Goal: Task Accomplishment & Management: Manage account settings

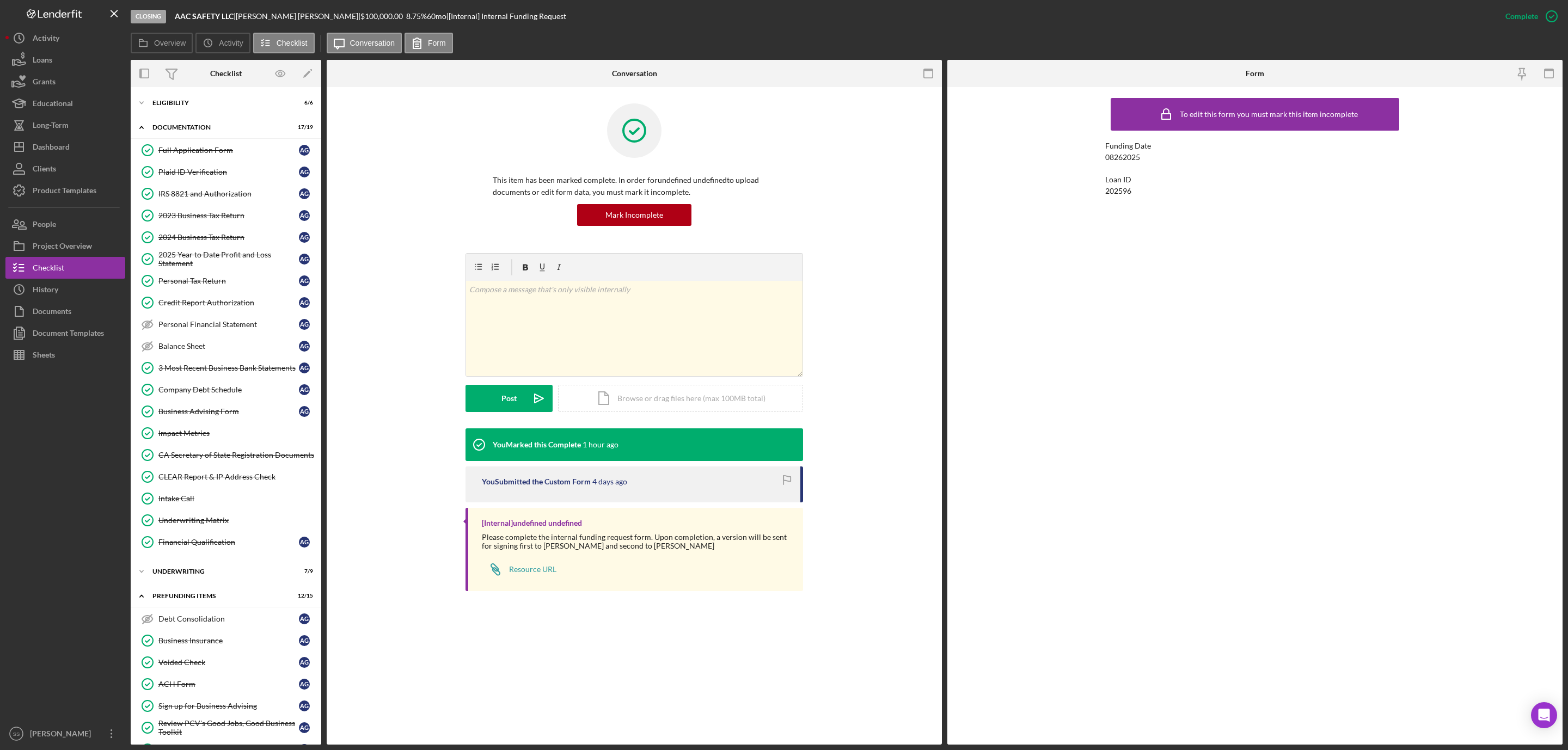
scroll to position [219, 0]
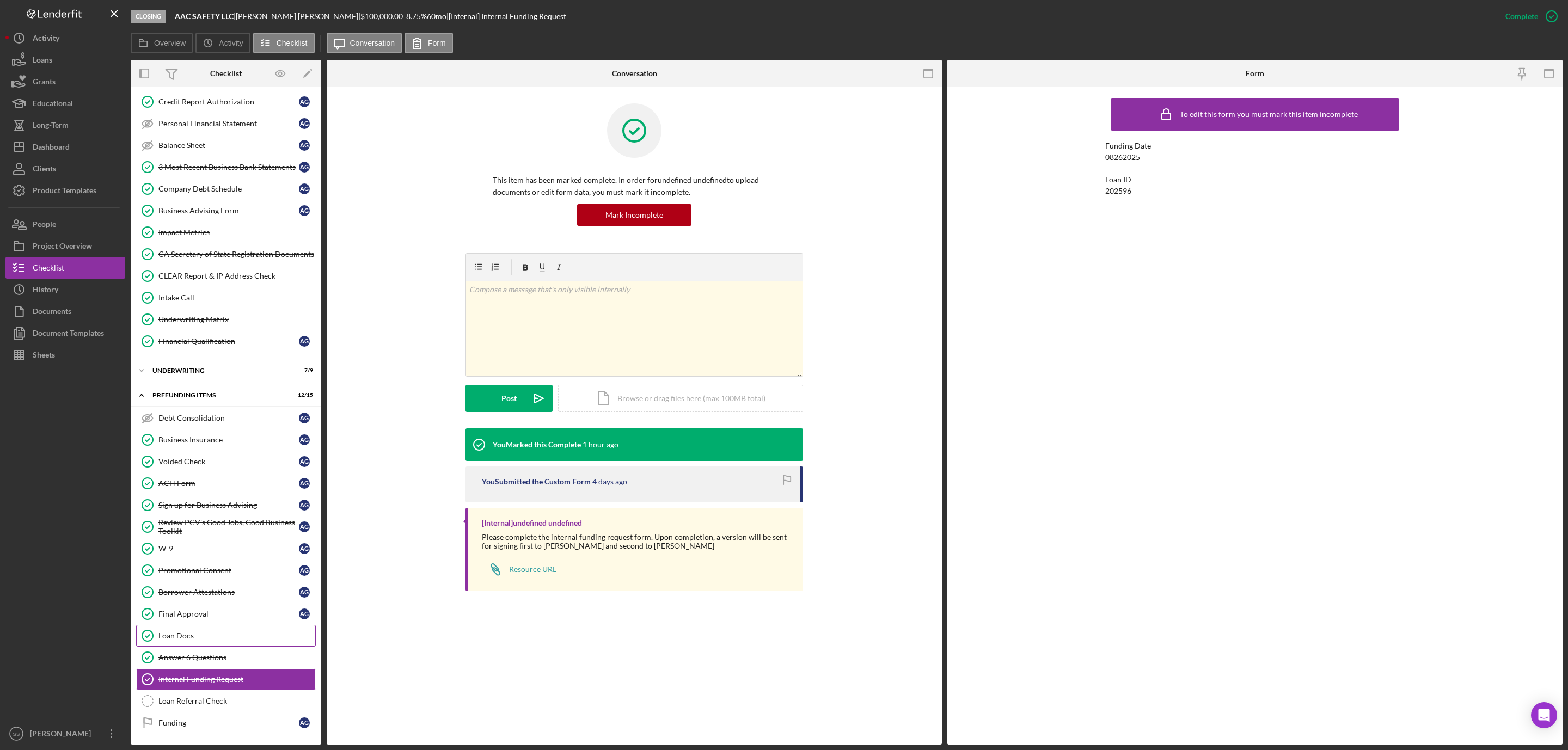
click at [222, 636] on div "Loan Docs" at bounding box center [237, 635] width 157 height 8
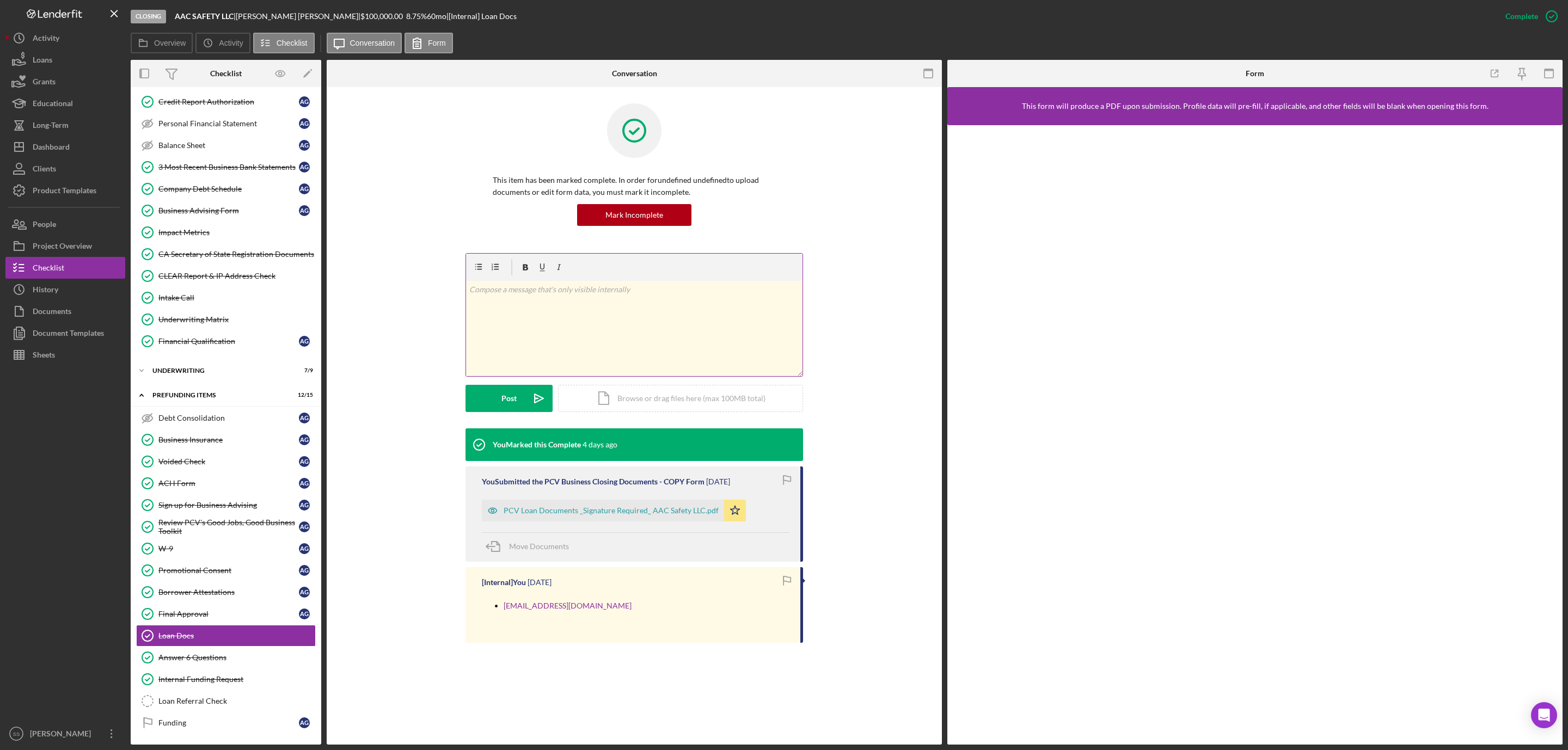
scroll to position [219, 0]
drag, startPoint x: 580, startPoint y: 609, endPoint x: 567, endPoint y: 613, distance: 13.6
click at [567, 613] on div "[EMAIL_ADDRESS][DOMAIN_NAME]" at bounding box center [636, 612] width 308 height 40
copy link "[EMAIL_ADDRESS][DOMAIN_NAME]"
click at [204, 700] on div "Loan Referral Check" at bounding box center [237, 701] width 157 height 8
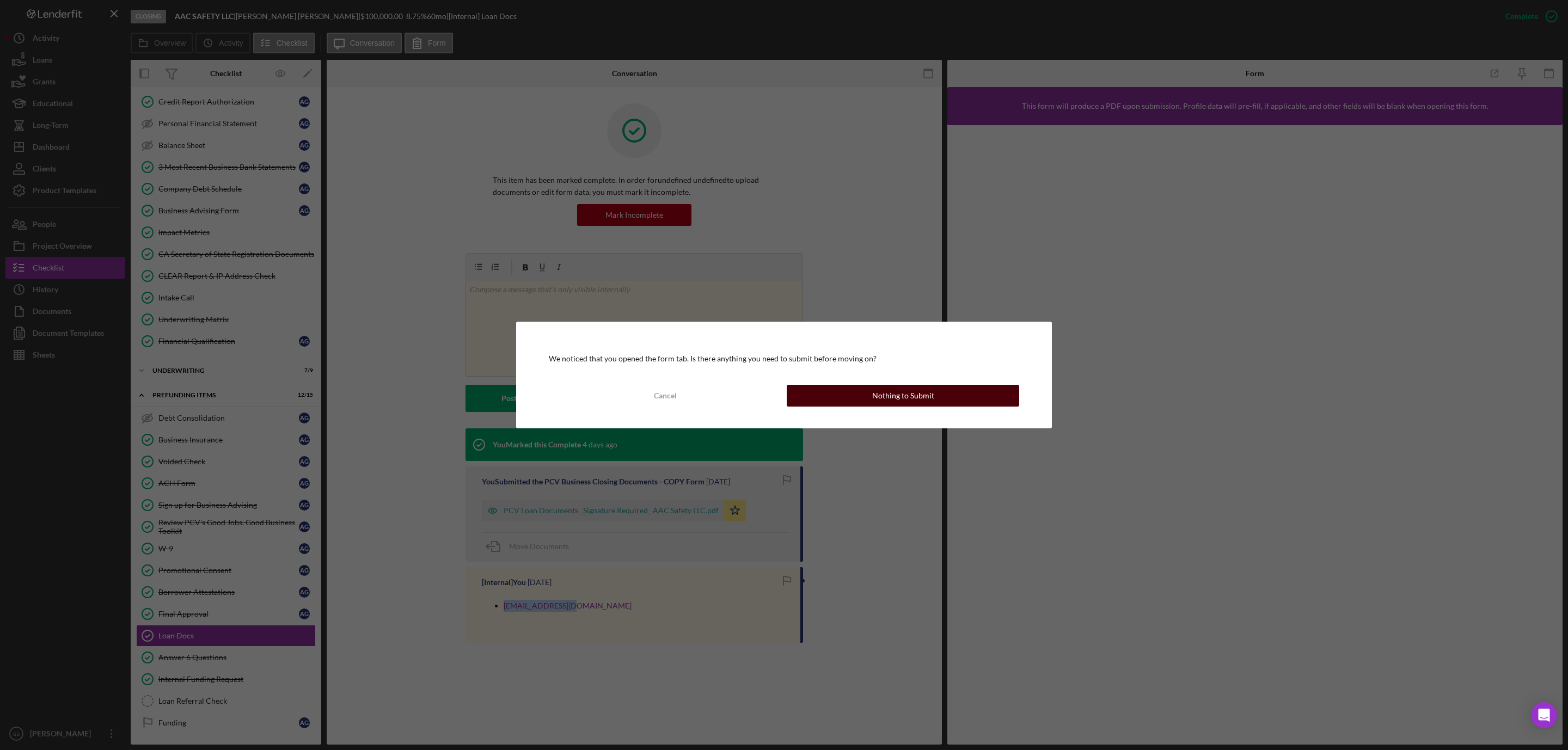
click at [858, 394] on button "Nothing to Submit" at bounding box center [902, 396] width 232 height 21
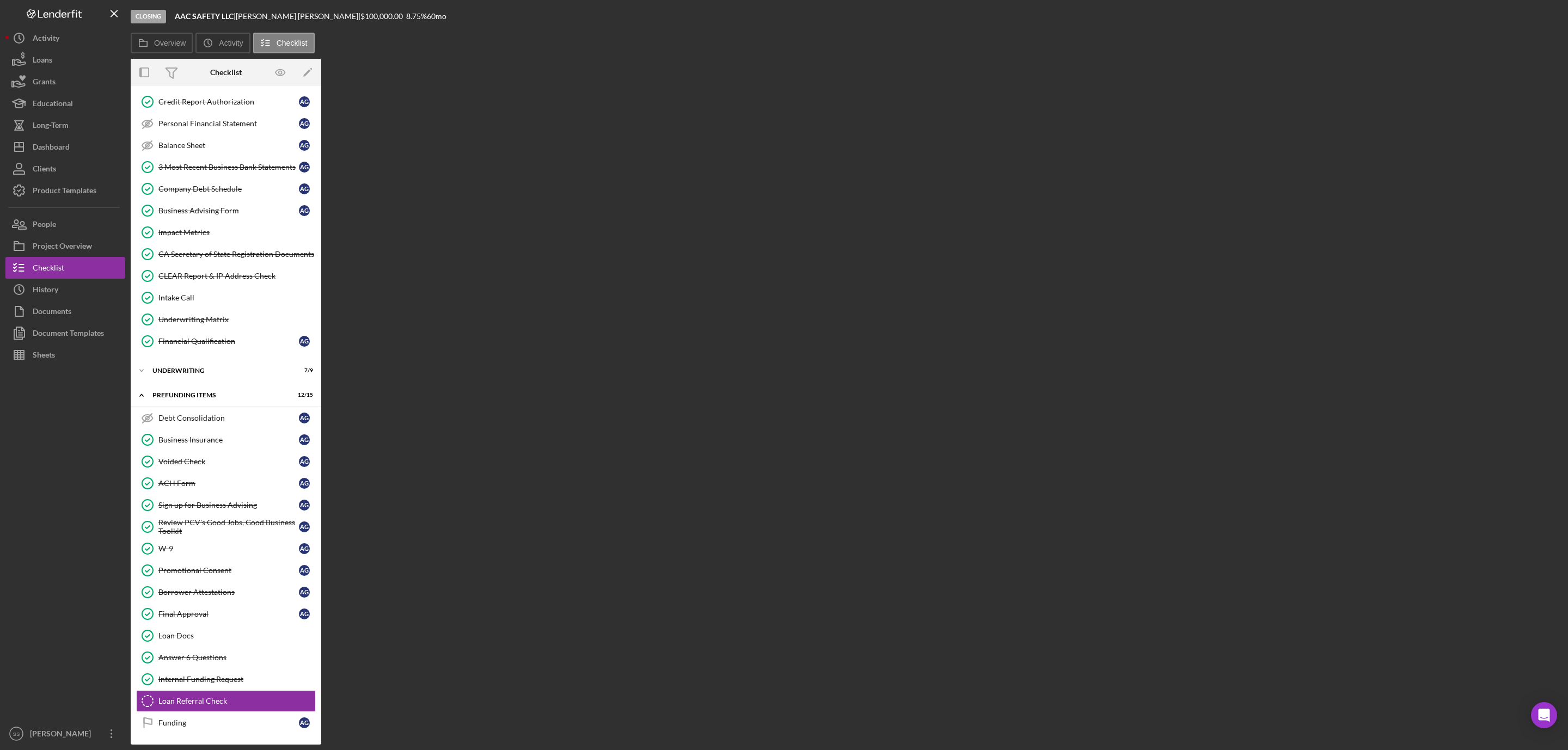
scroll to position [219, 0]
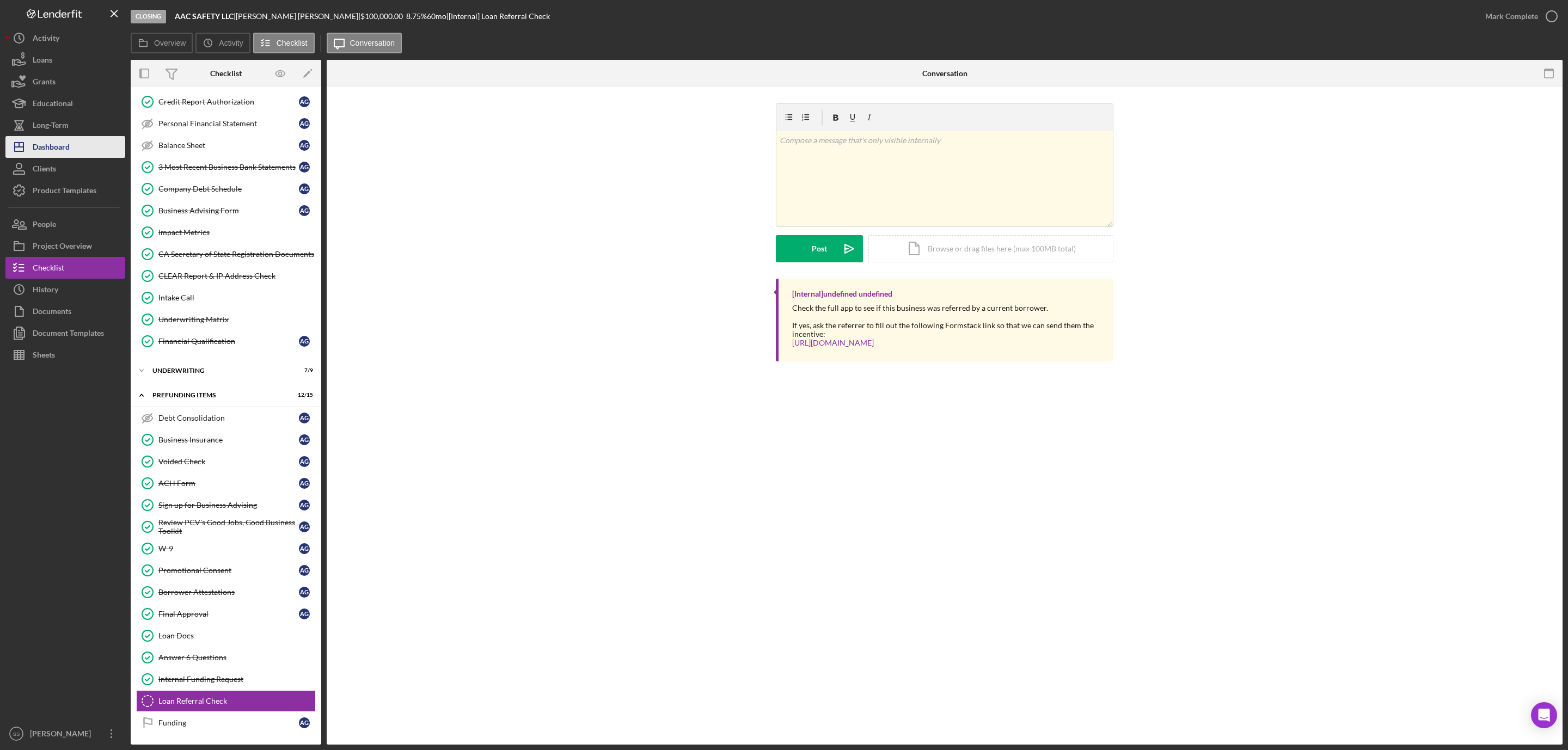
click at [74, 144] on button "Icon/Dashboard Dashboard" at bounding box center [65, 146] width 119 height 21
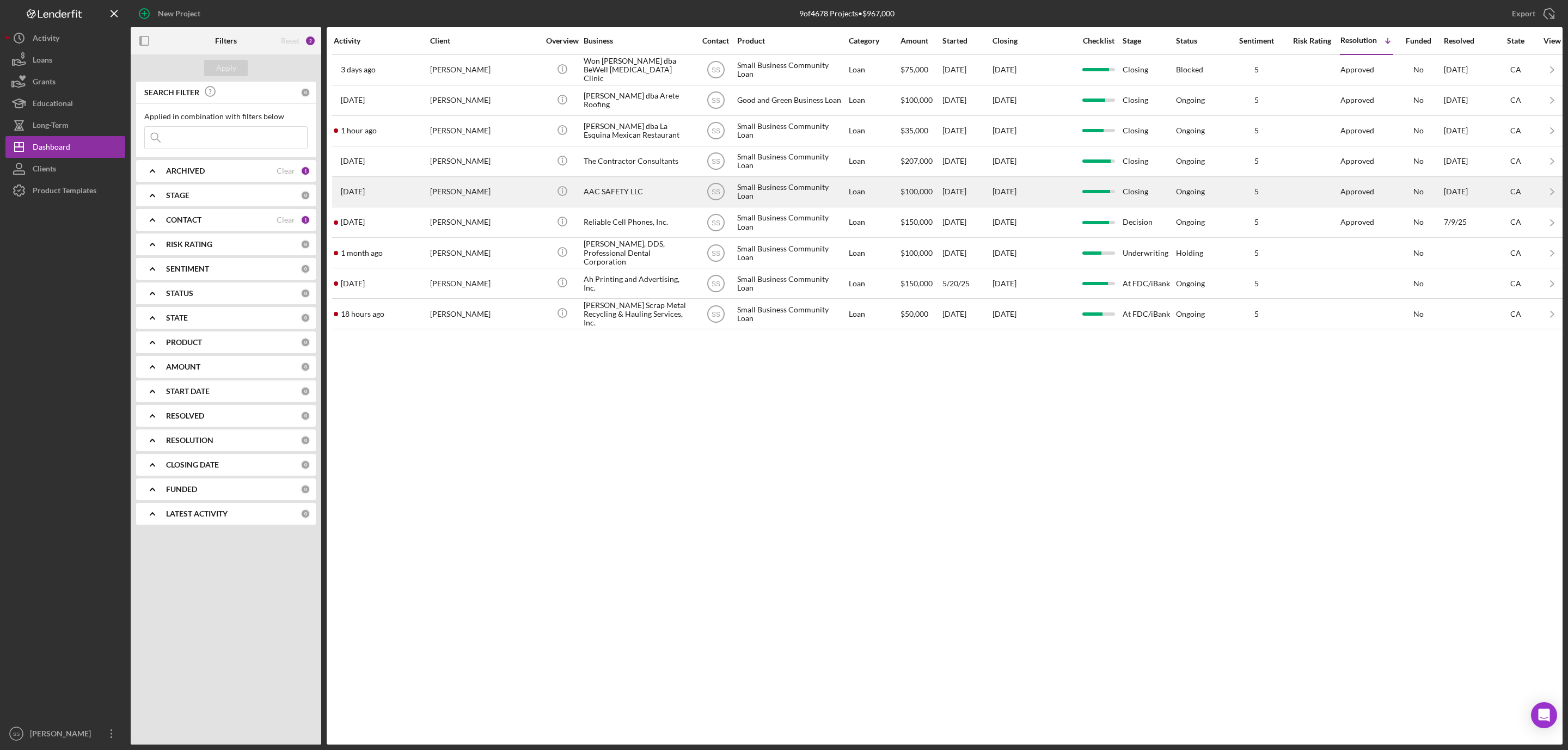
click at [512, 200] on div "[PERSON_NAME]" at bounding box center [484, 191] width 109 height 29
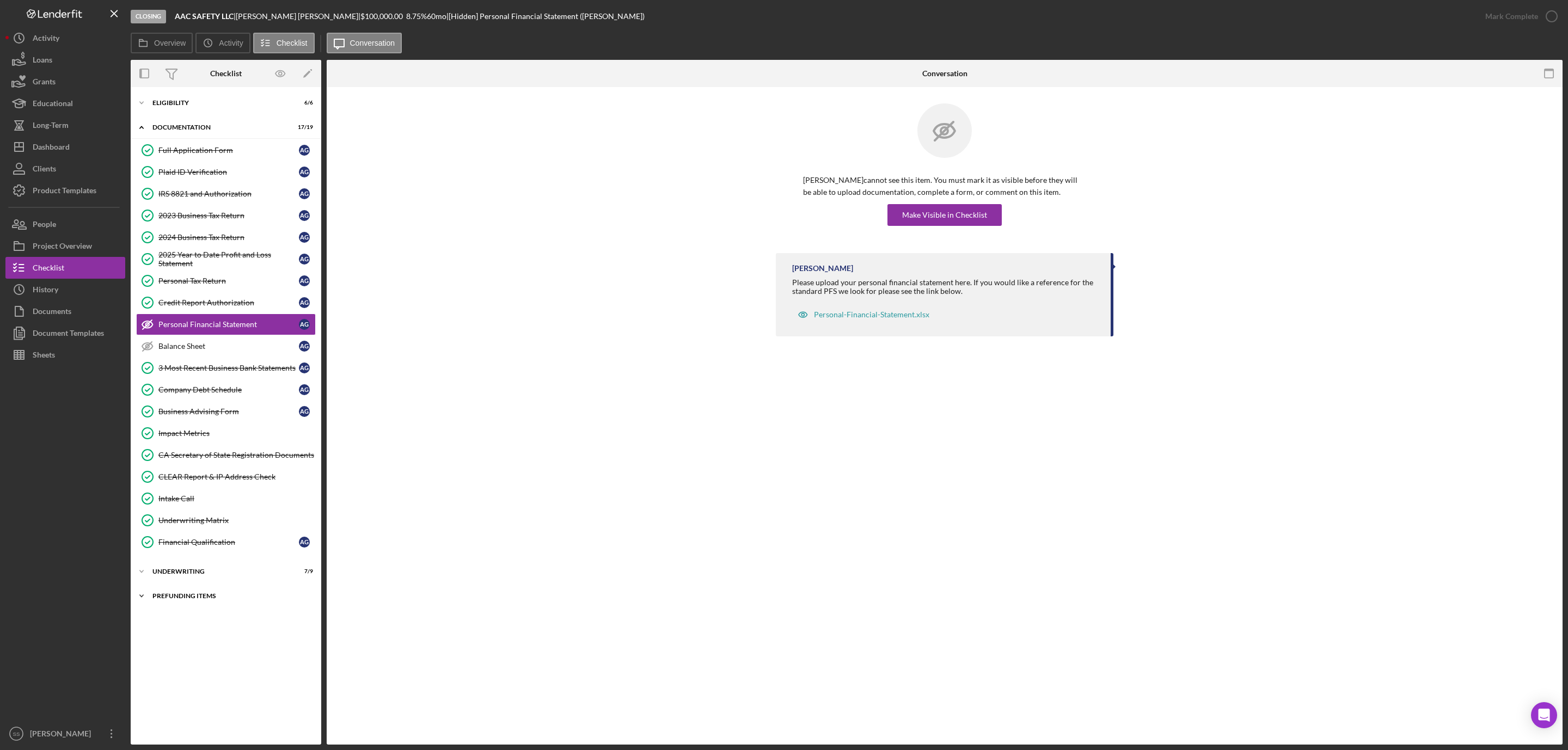
click at [191, 600] on div "Prefunding Items" at bounding box center [229, 596] width 155 height 7
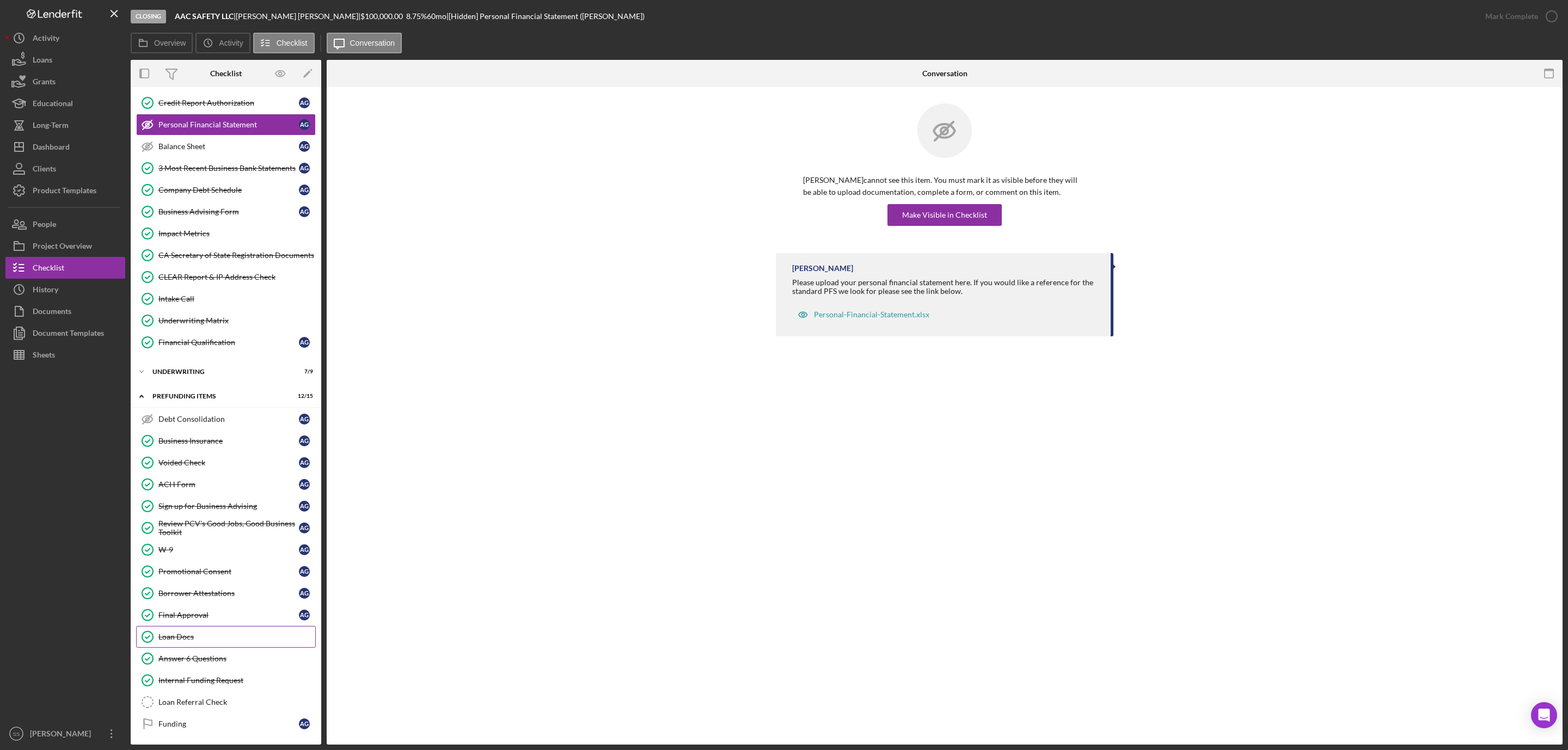
scroll to position [219, 0]
click at [206, 697] on div "Loan Referral Check" at bounding box center [237, 701] width 157 height 8
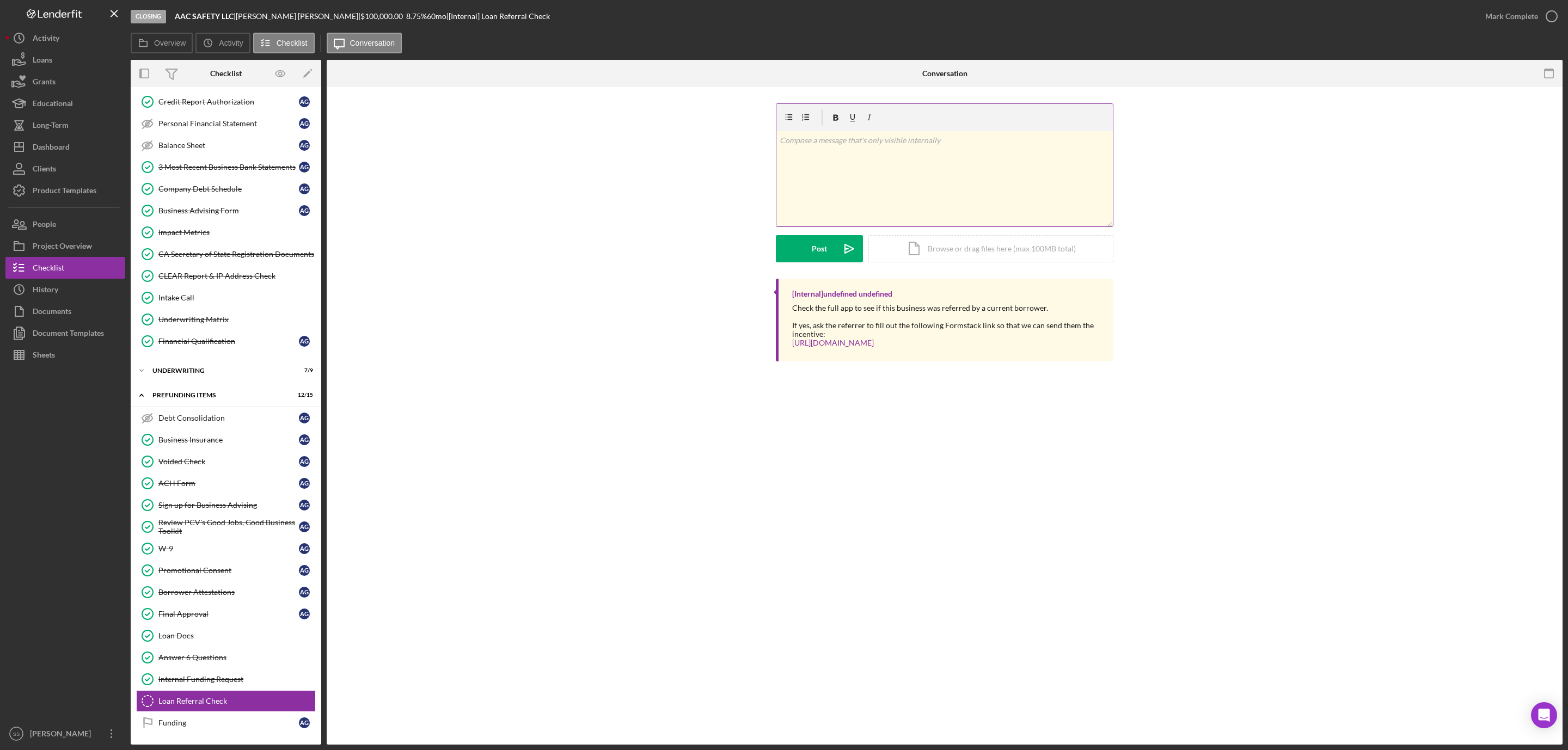
click at [809, 190] on div "v Color teal Color pink Remove color Add row above Add row below Add column bef…" at bounding box center [944, 179] width 337 height 95
click at [812, 252] on div "Post" at bounding box center [819, 248] width 15 height 27
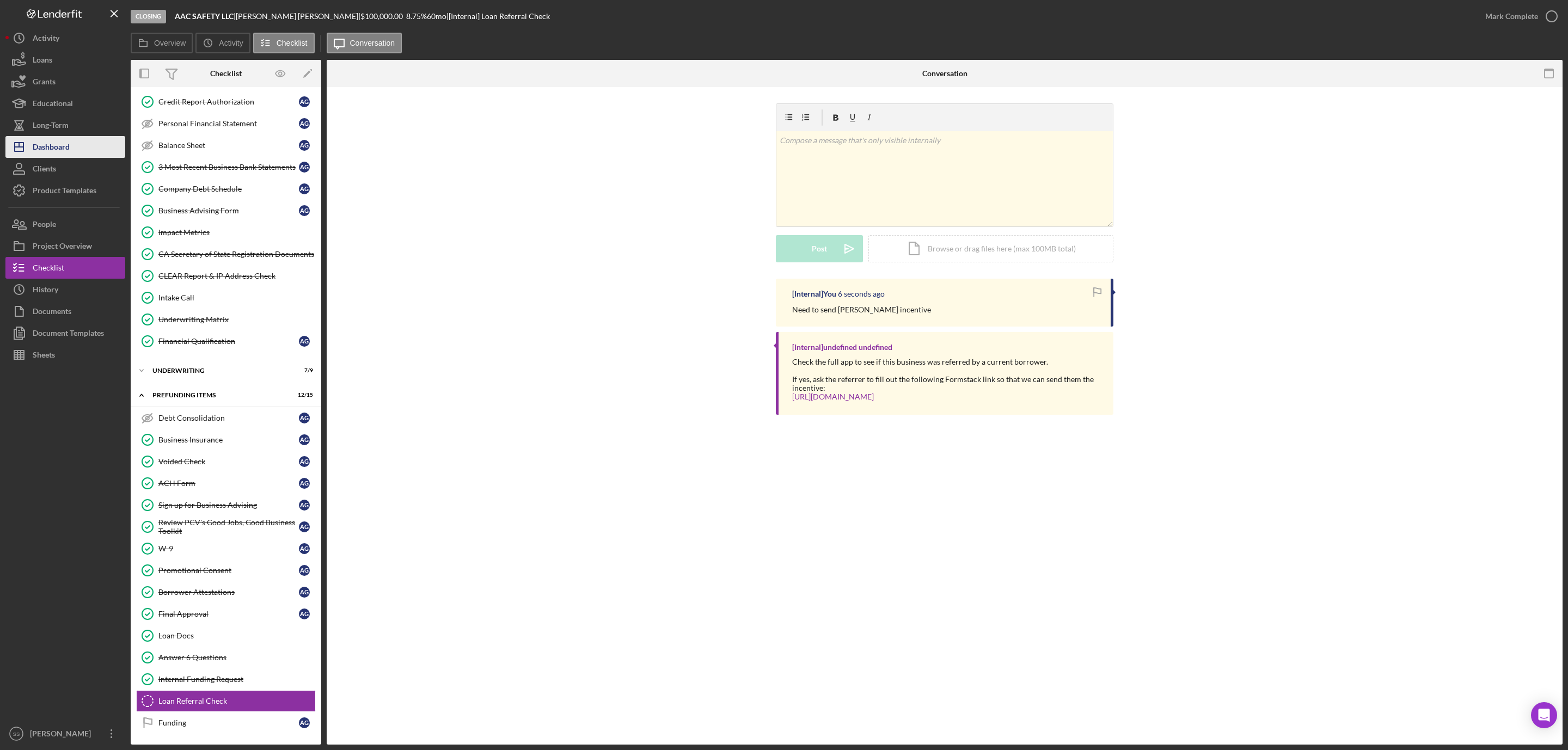
click at [44, 147] on div "Dashboard" at bounding box center [51, 148] width 37 height 24
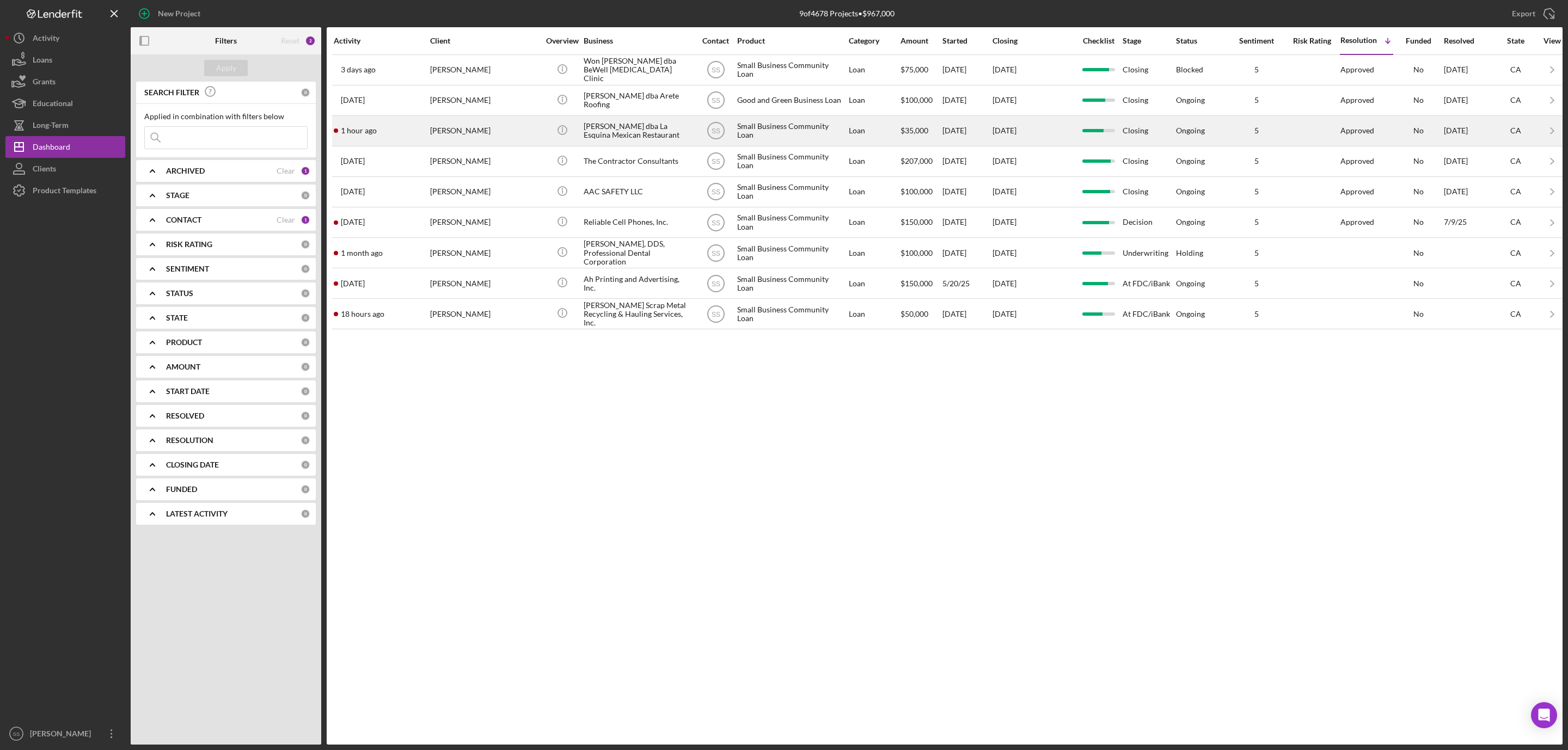
click at [463, 135] on div "[PERSON_NAME]" at bounding box center [484, 131] width 109 height 29
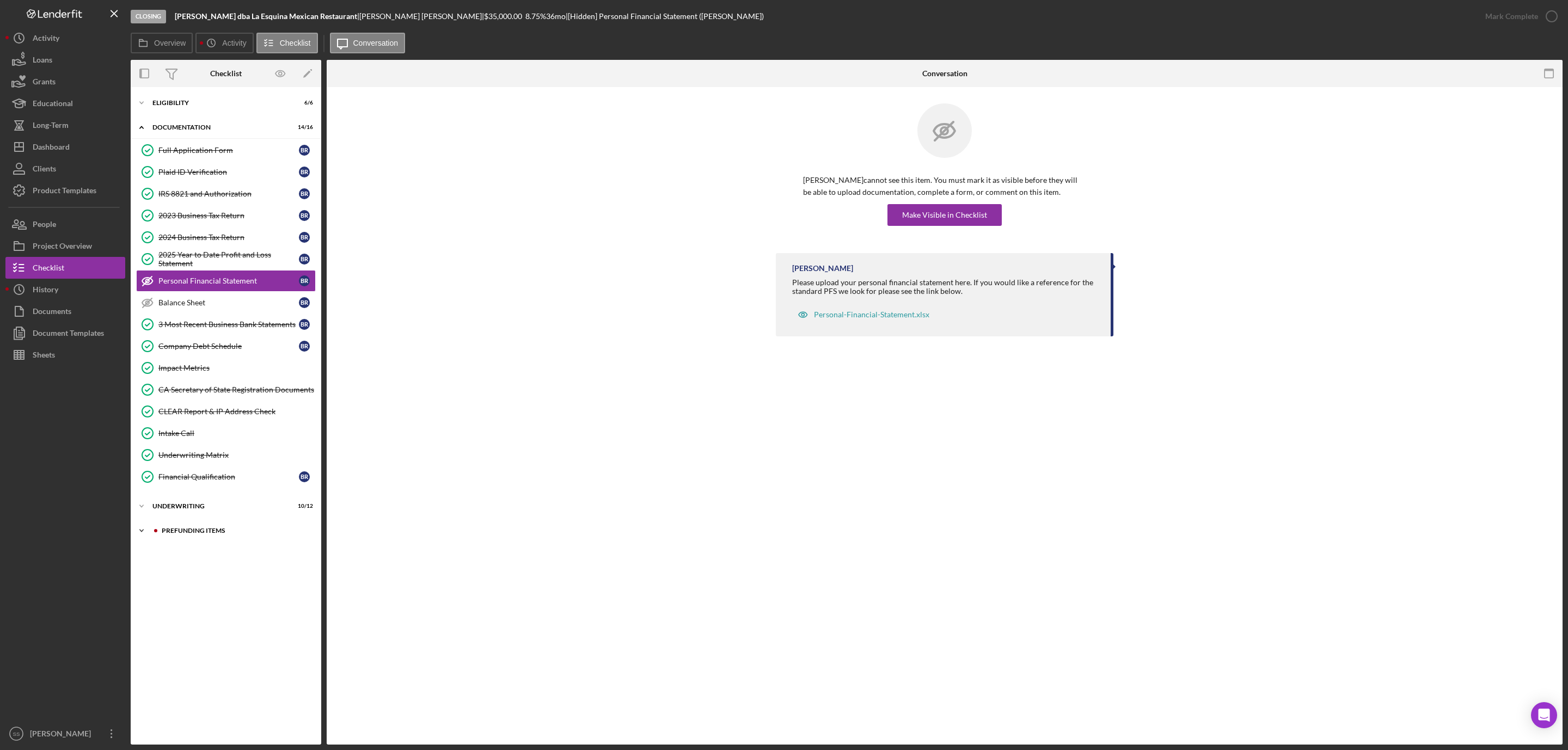
click at [187, 535] on div "Prefunding Items" at bounding box center [234, 531] width 146 height 7
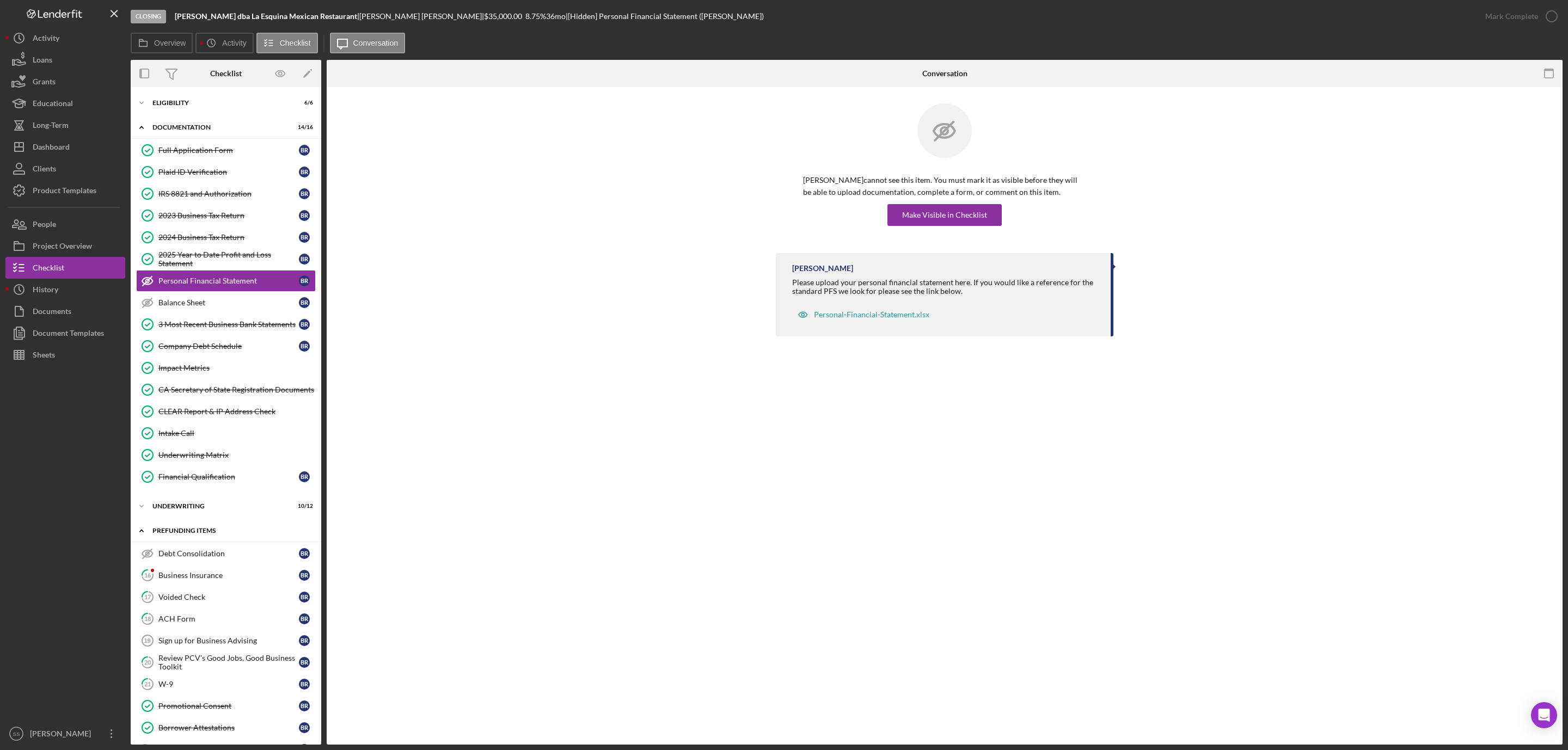
scroll to position [152, 0]
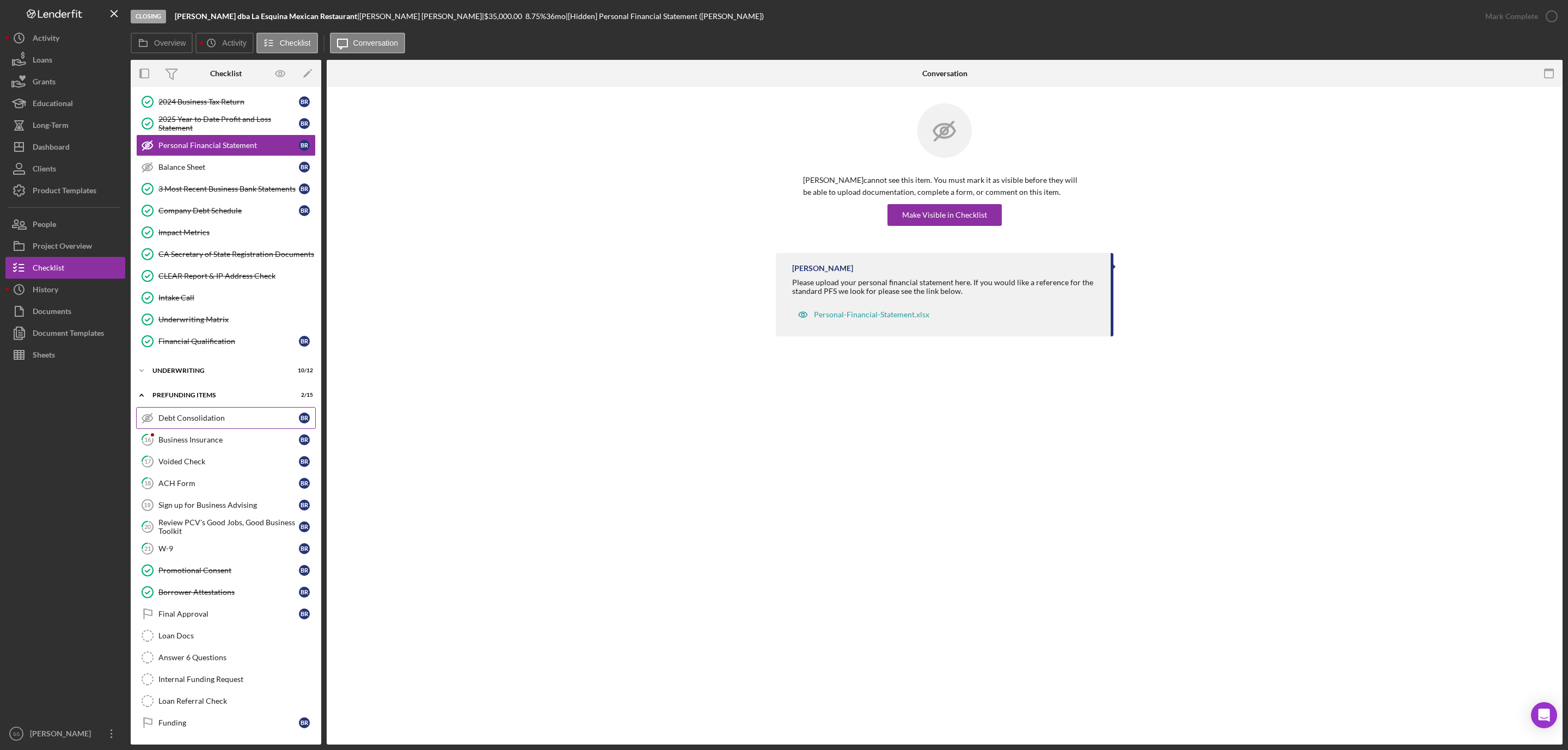
click at [191, 421] on link "Debt Consolidation Debt Consolidation B R" at bounding box center [226, 418] width 180 height 21
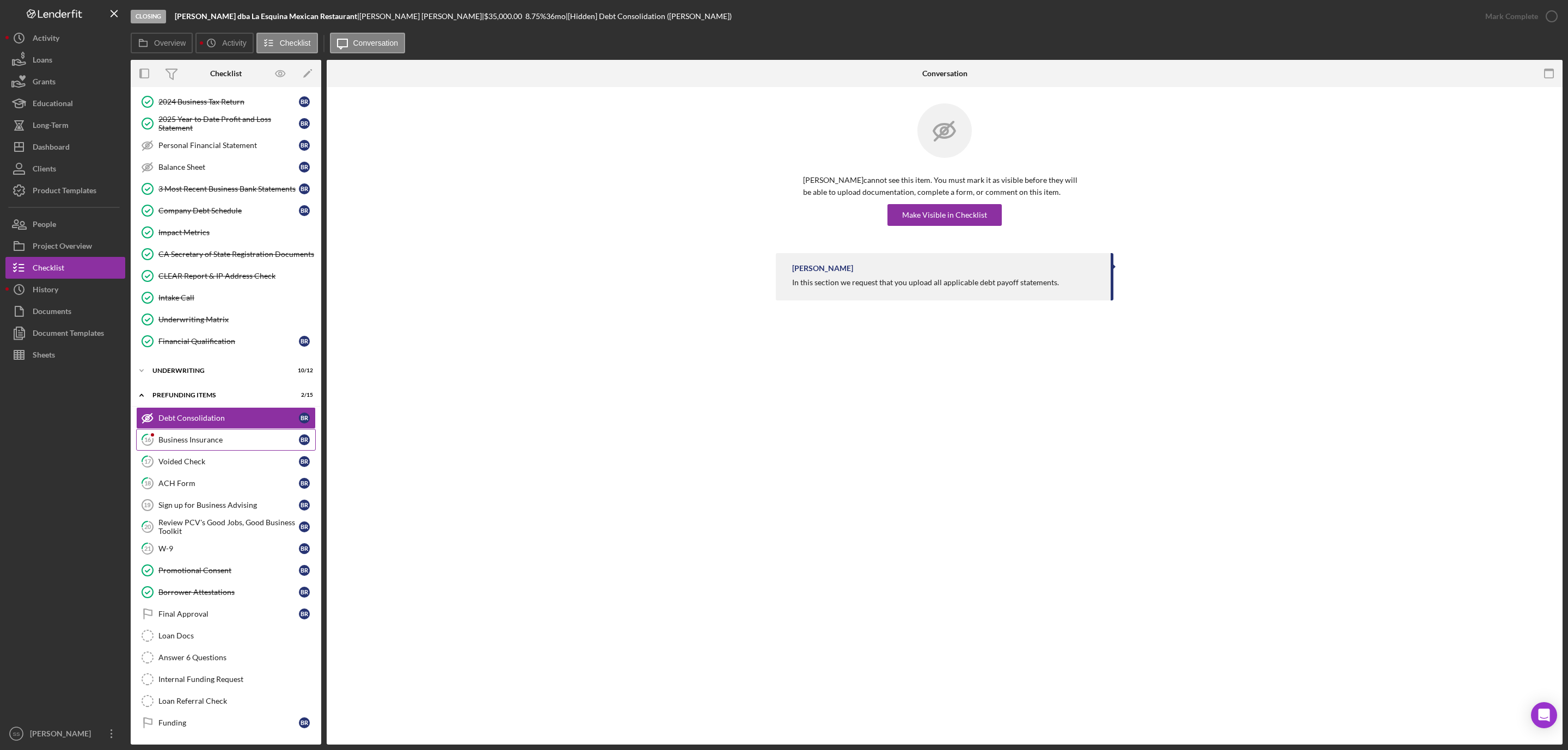
click at [188, 436] on div "Business Insurance" at bounding box center [229, 439] width 141 height 8
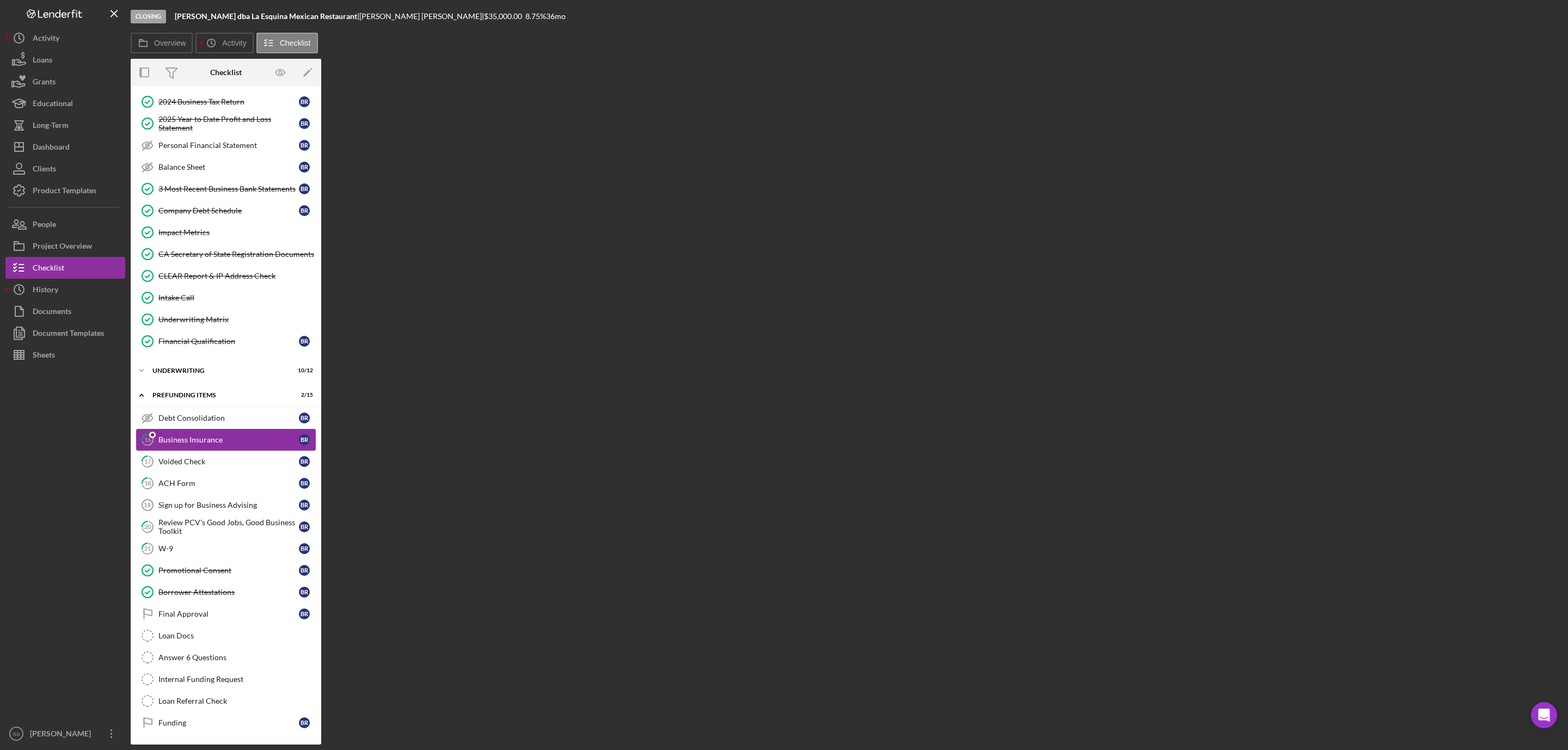
scroll to position [152, 0]
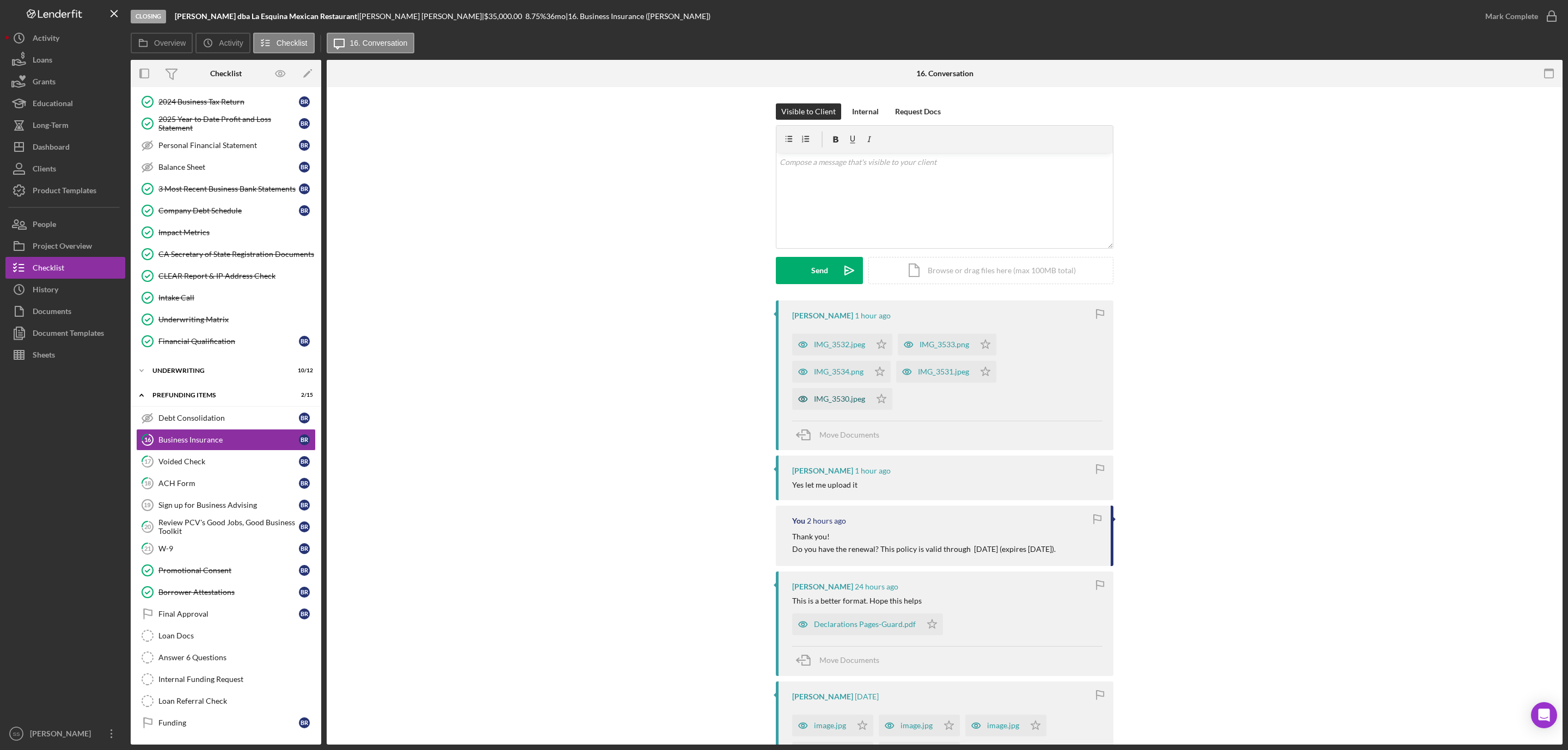
click at [822, 398] on div "IMG_3530.jpeg" at bounding box center [840, 398] width 51 height 8
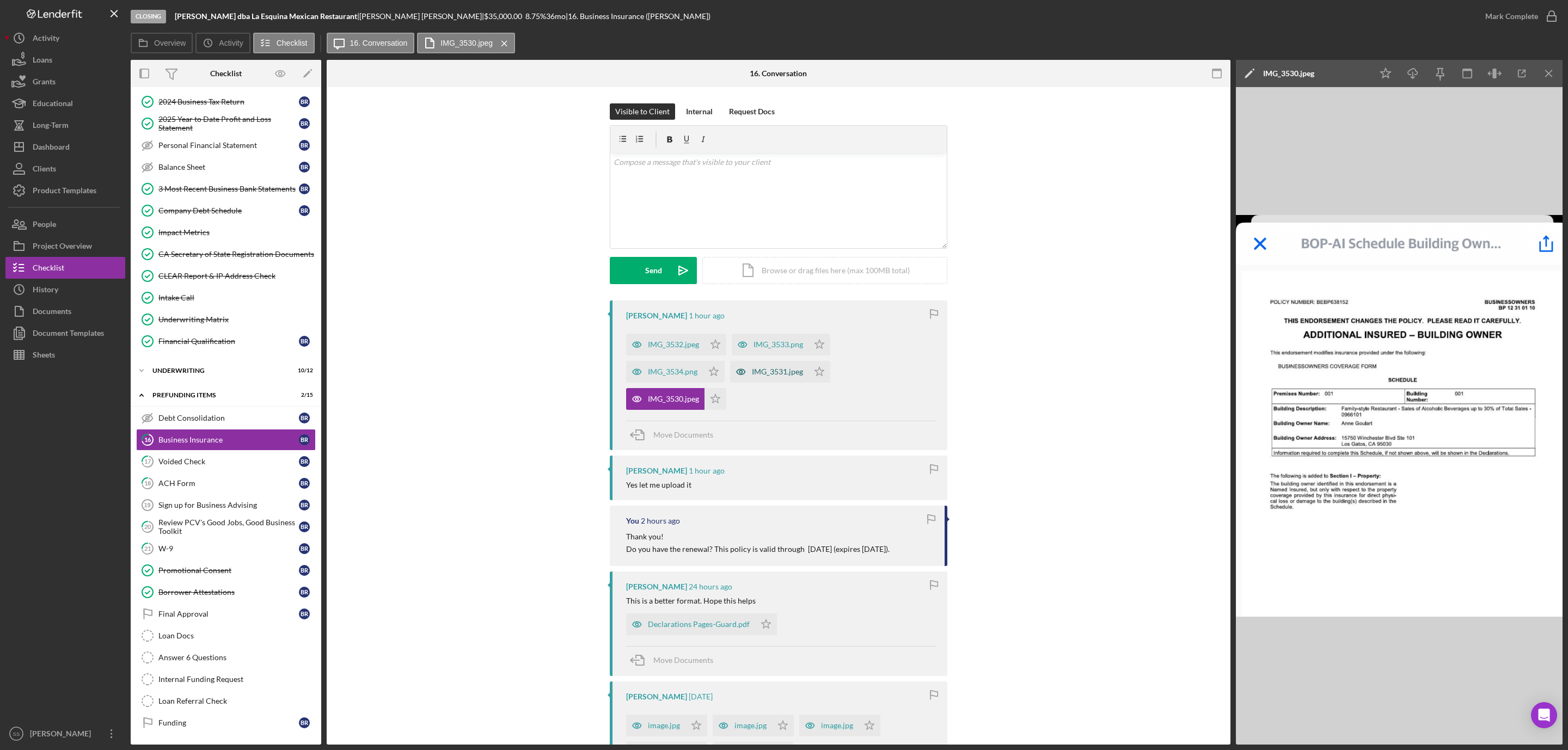
click at [764, 369] on div "IMG_3531.jpeg" at bounding box center [777, 371] width 51 height 8
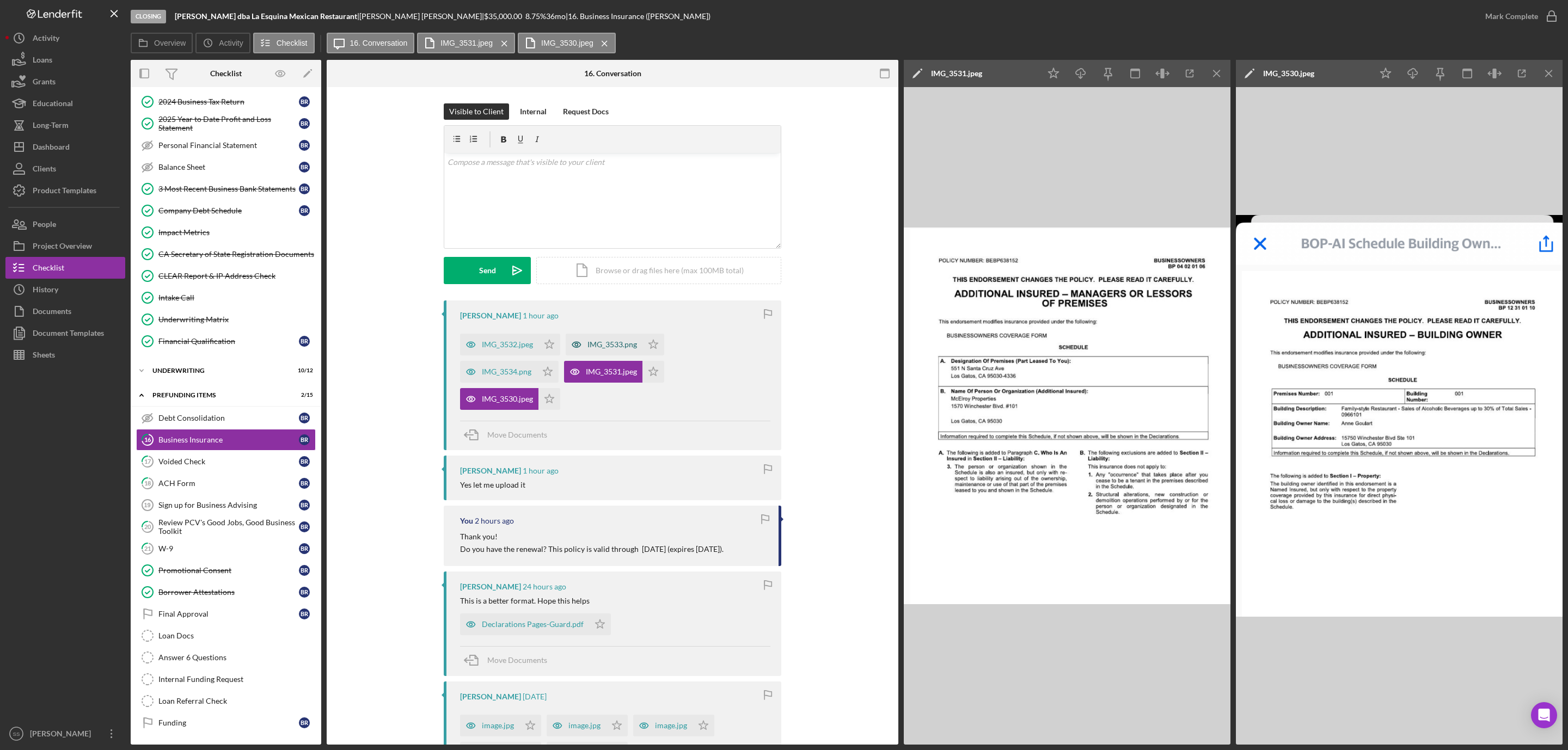
click at [614, 348] on div "IMG_3533.png" at bounding box center [612, 344] width 49 height 8
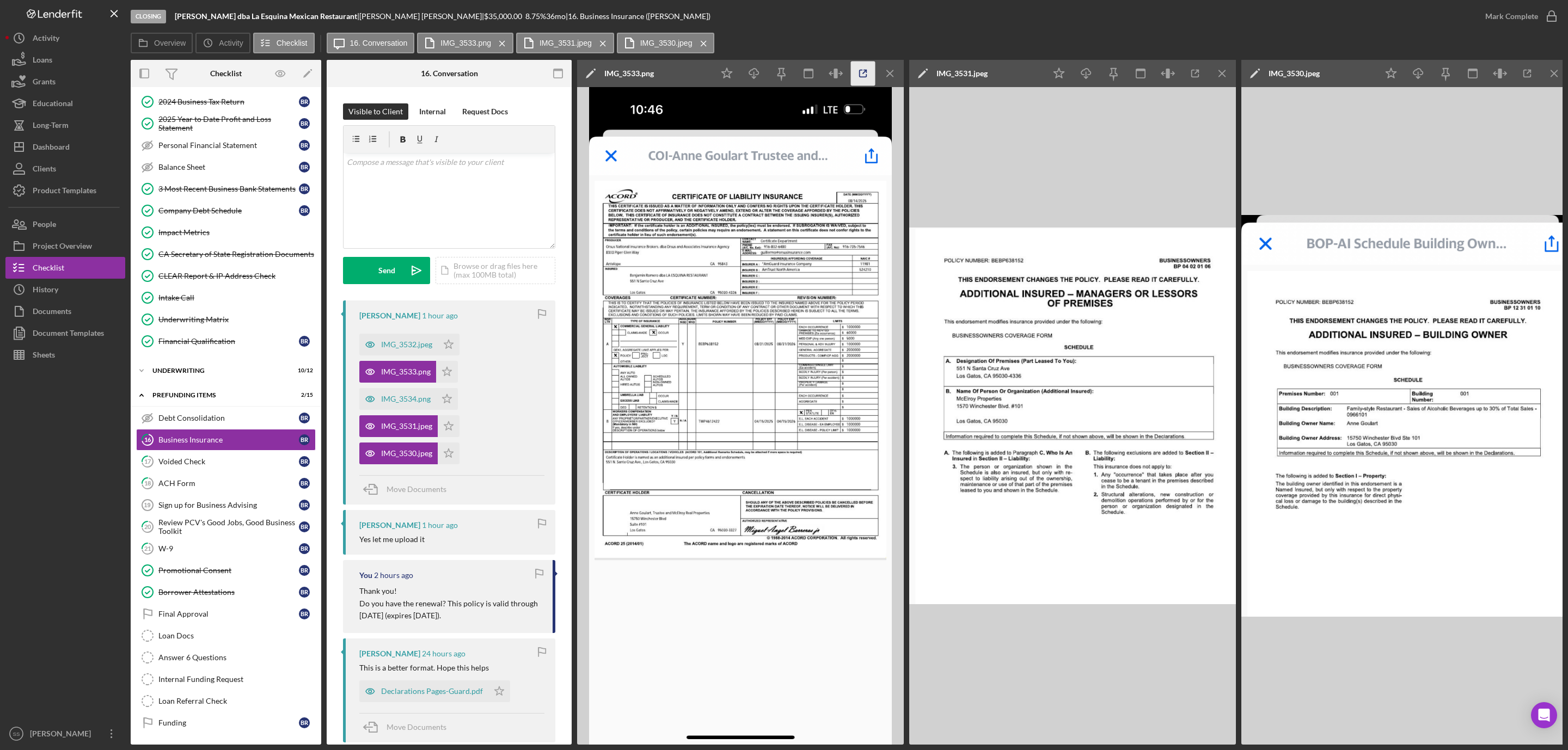
click at [866, 72] on icon "button" at bounding box center [863, 74] width 24 height 24
click at [724, 74] on polygon "button" at bounding box center [727, 73] width 10 height 10
click at [1547, 18] on icon "button" at bounding box center [1551, 16] width 27 height 27
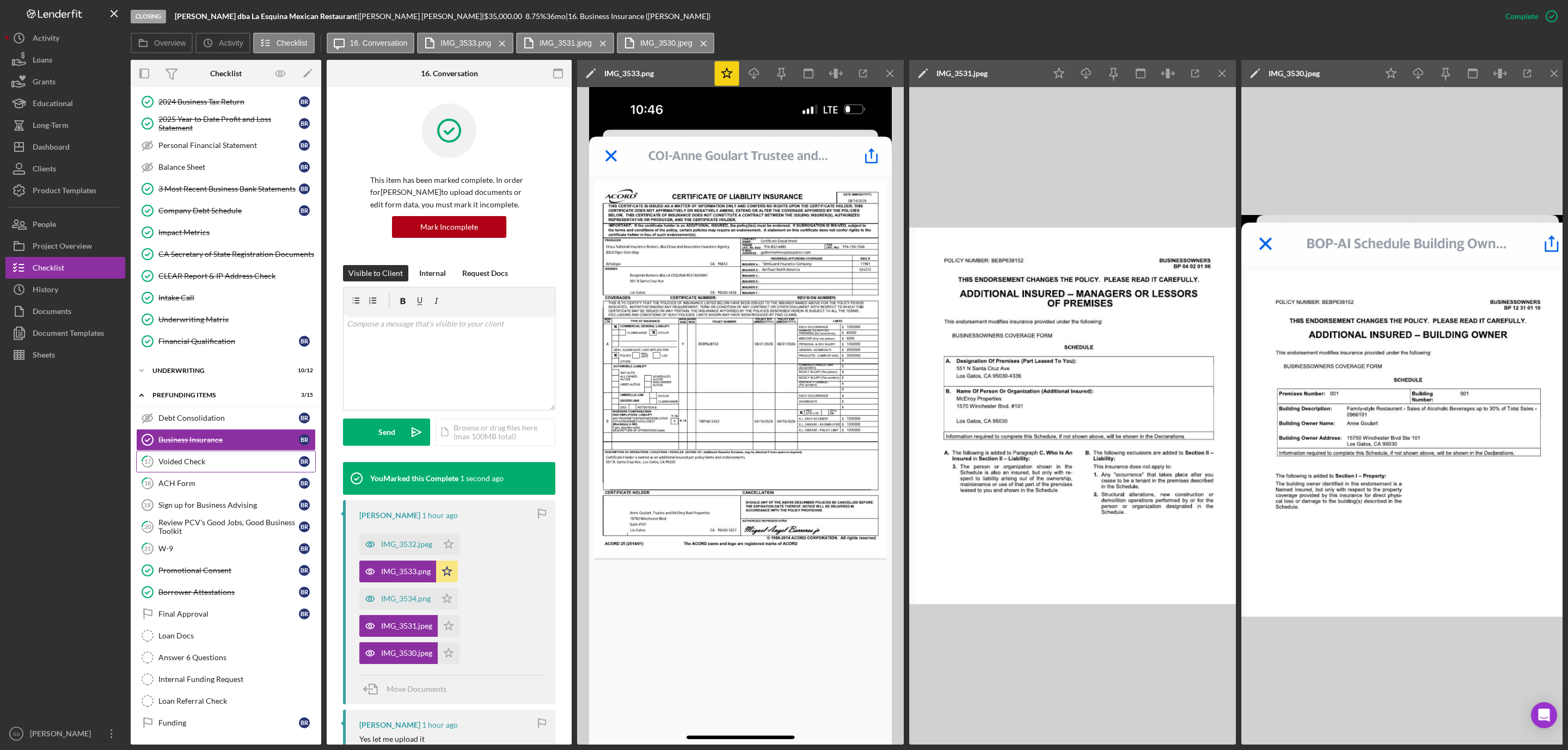
click at [216, 451] on link "17 Voided Check B R" at bounding box center [226, 461] width 180 height 21
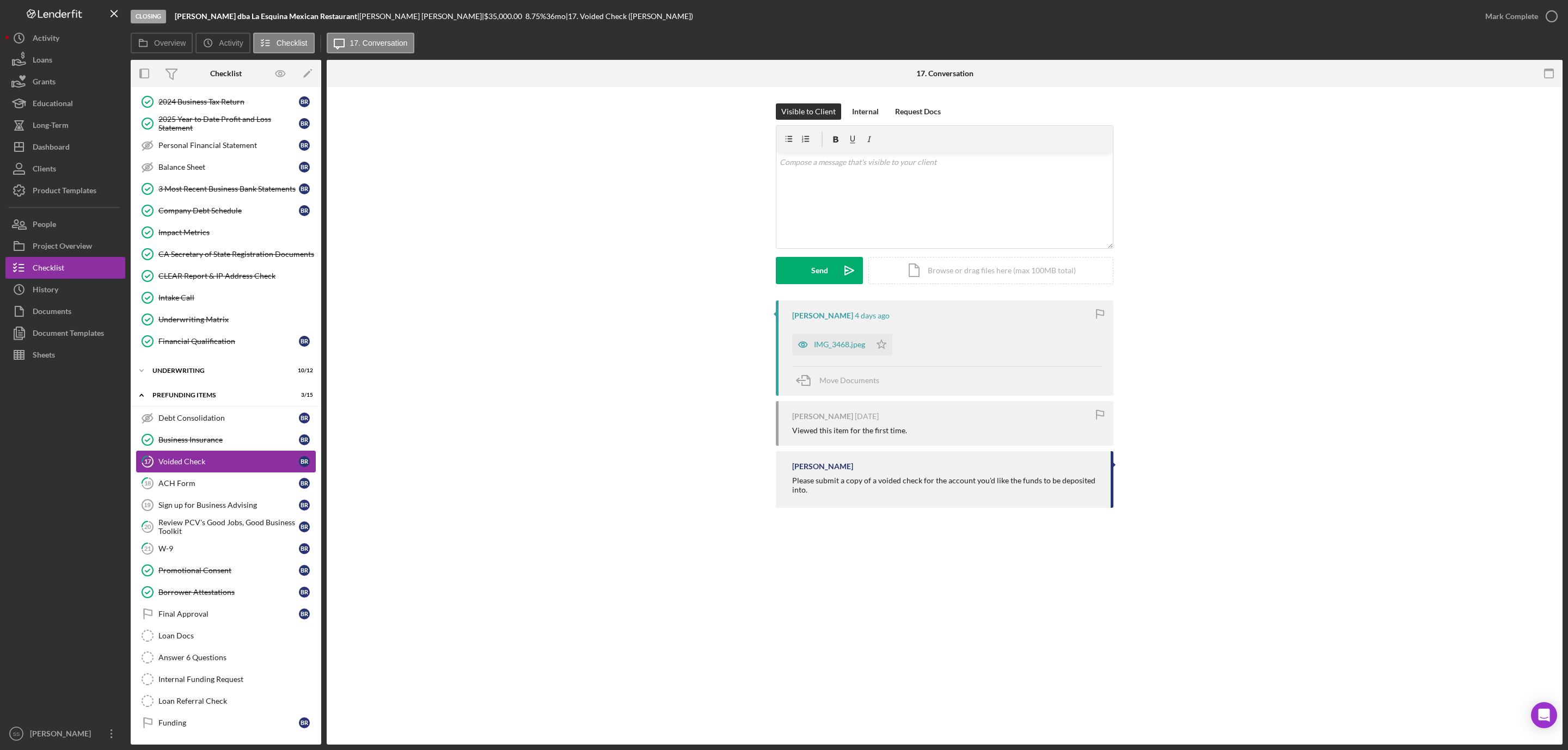
scroll to position [152, 0]
click at [187, 473] on link "18 ACH Form B R" at bounding box center [226, 483] width 180 height 21
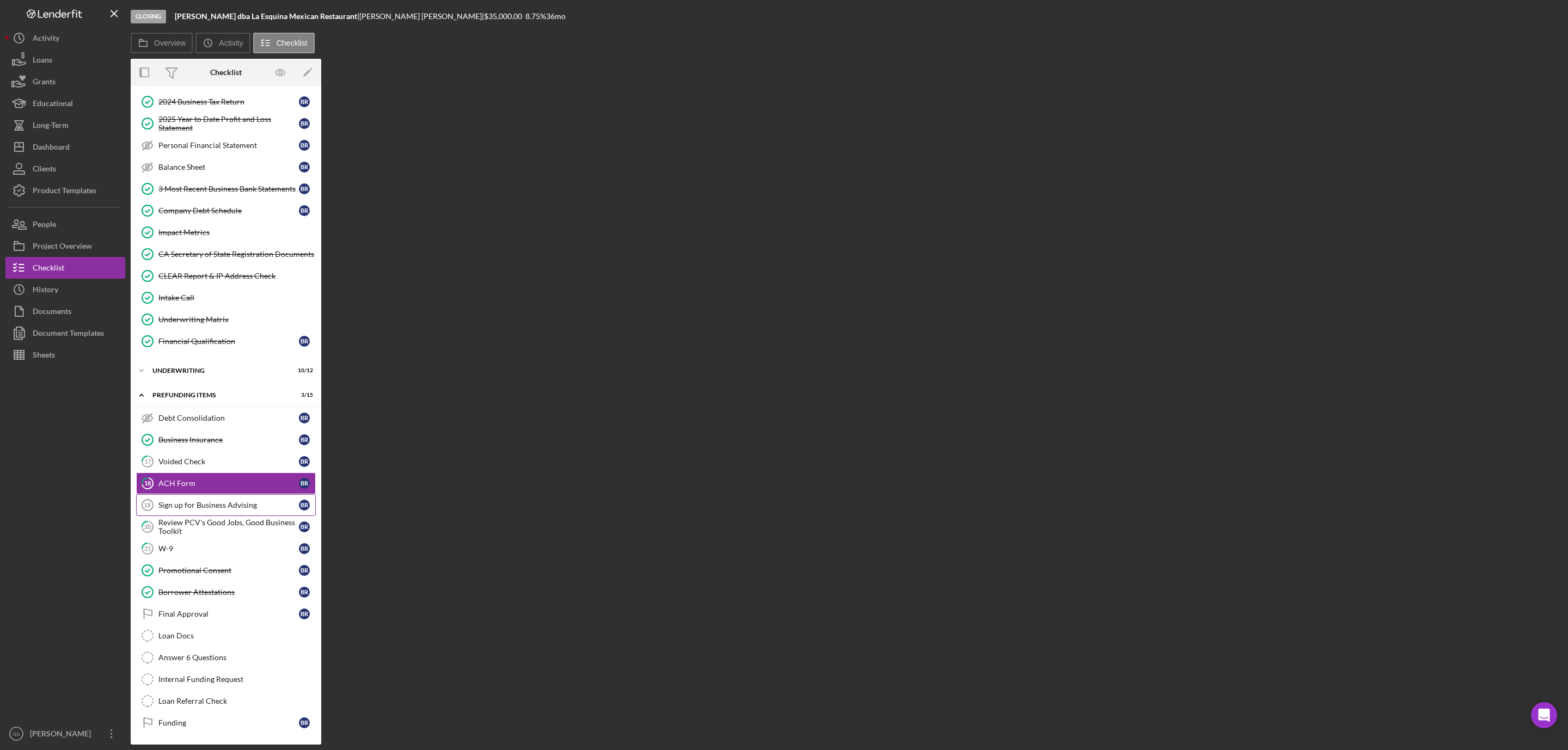
scroll to position [152, 0]
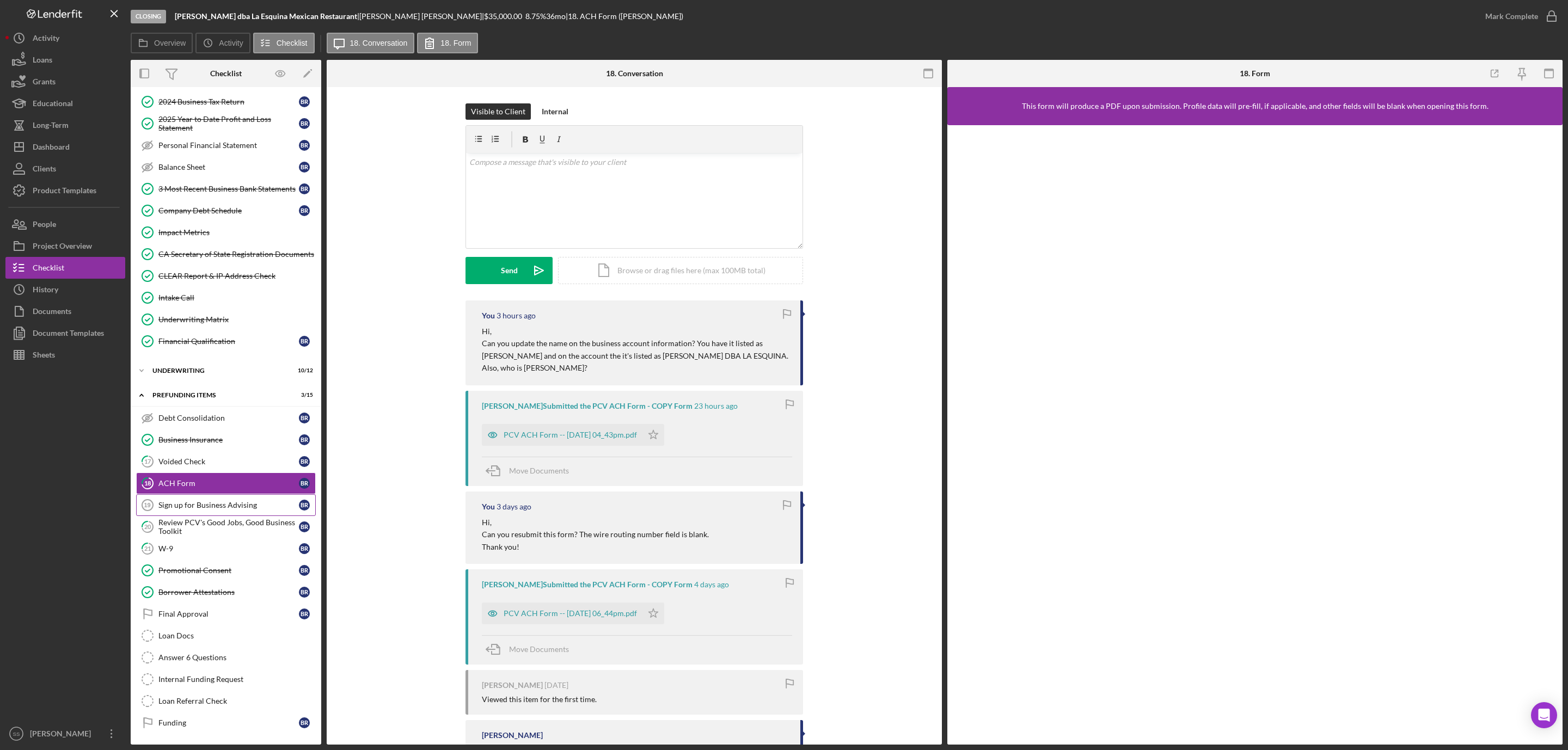
click at [242, 501] on div "Sign up for Business Advising" at bounding box center [229, 505] width 141 height 8
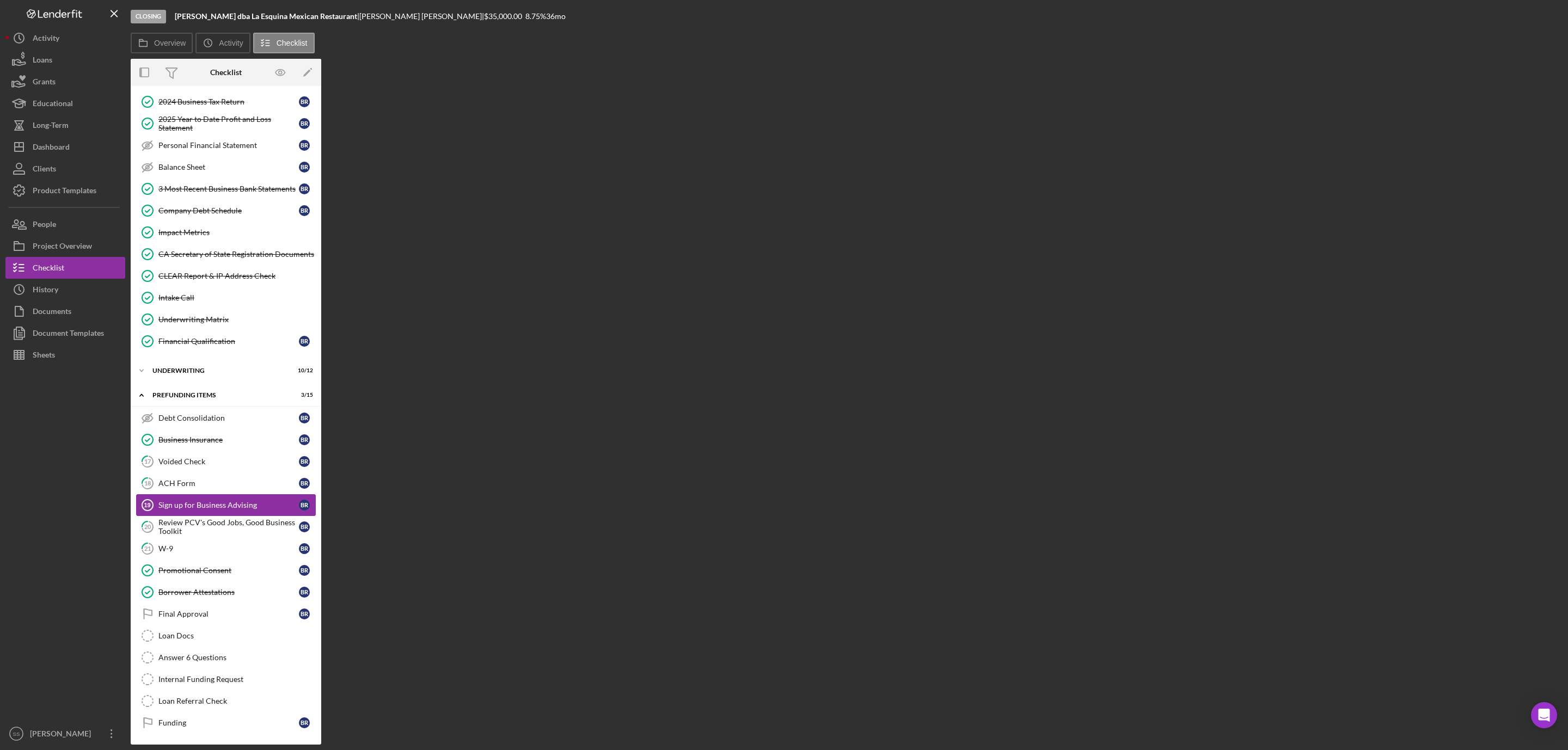
scroll to position [152, 0]
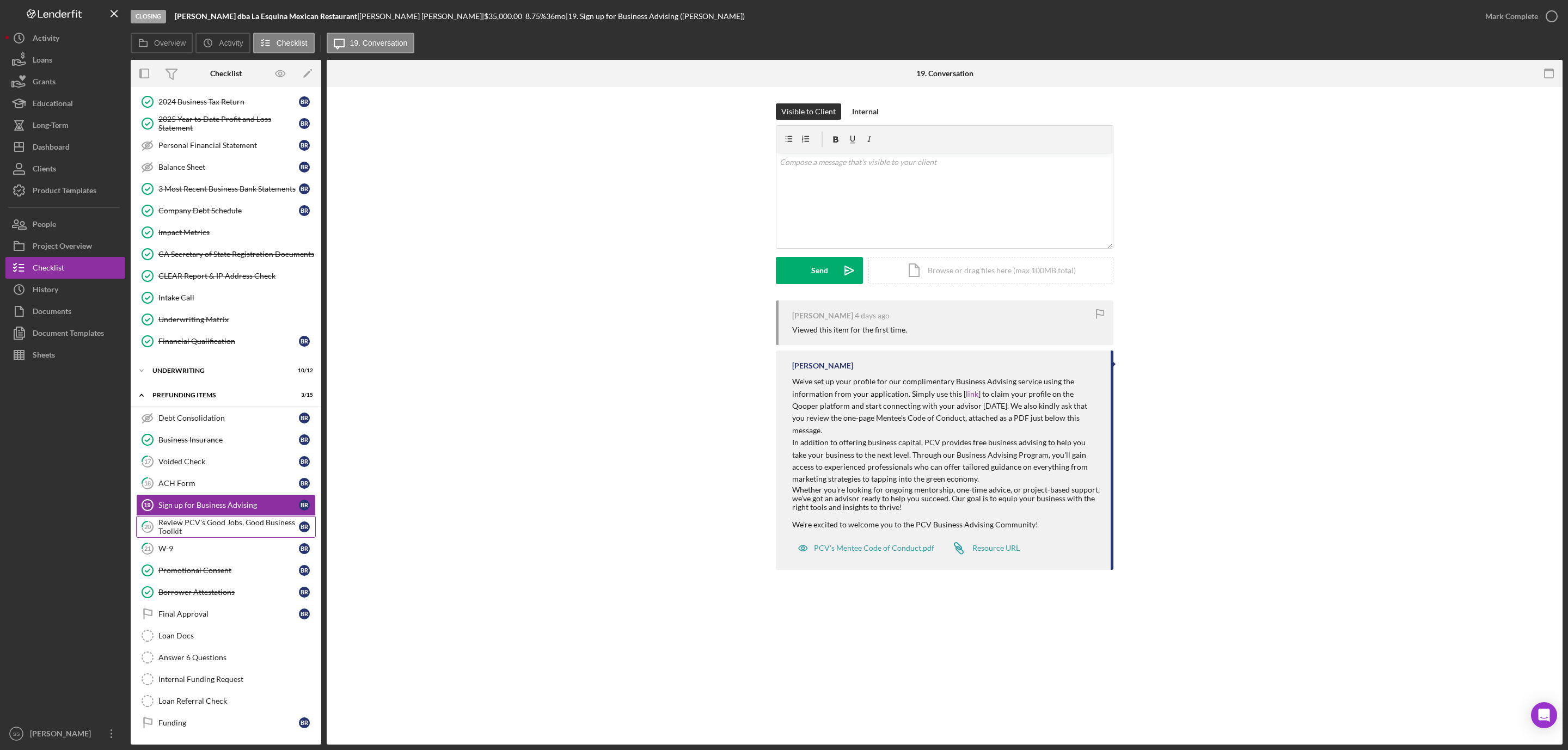
click at [243, 516] on link "20 Review PCV's Good Jobs, Good Business Toolkit B R" at bounding box center [226, 526] width 180 height 21
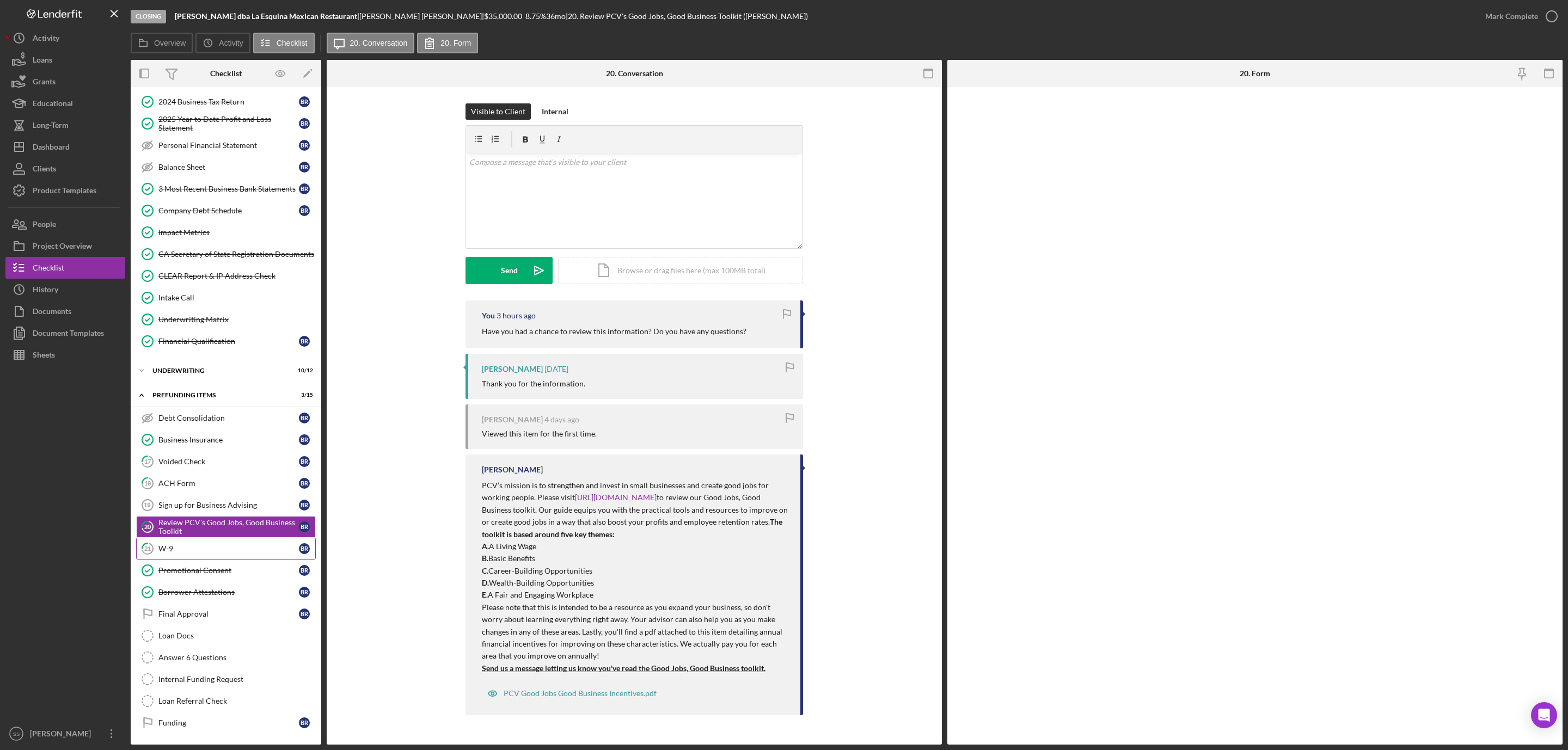
scroll to position [152, 0]
click at [33, 142] on div "Dashboard" at bounding box center [51, 148] width 37 height 24
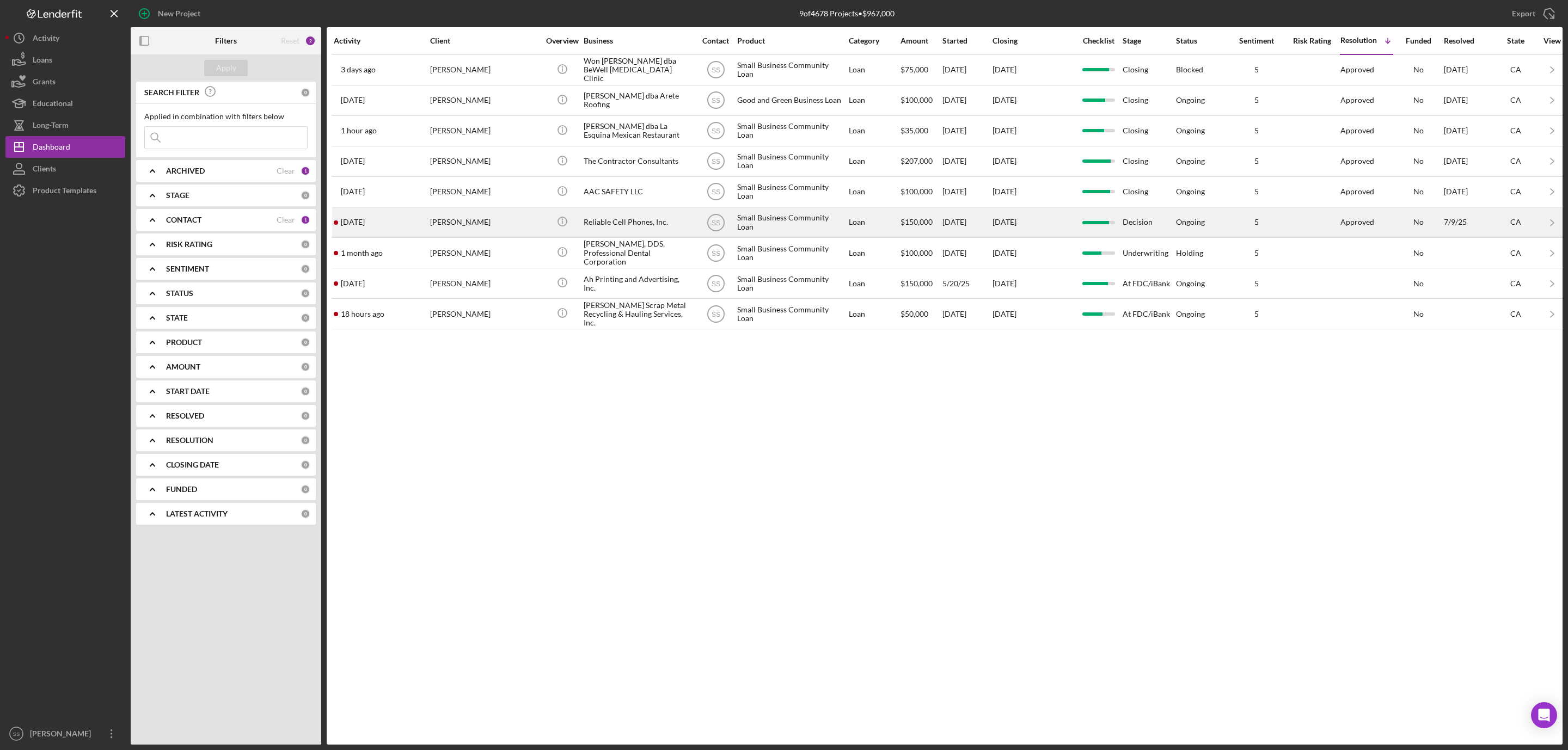
click at [509, 233] on div "[PERSON_NAME]" at bounding box center [484, 222] width 109 height 29
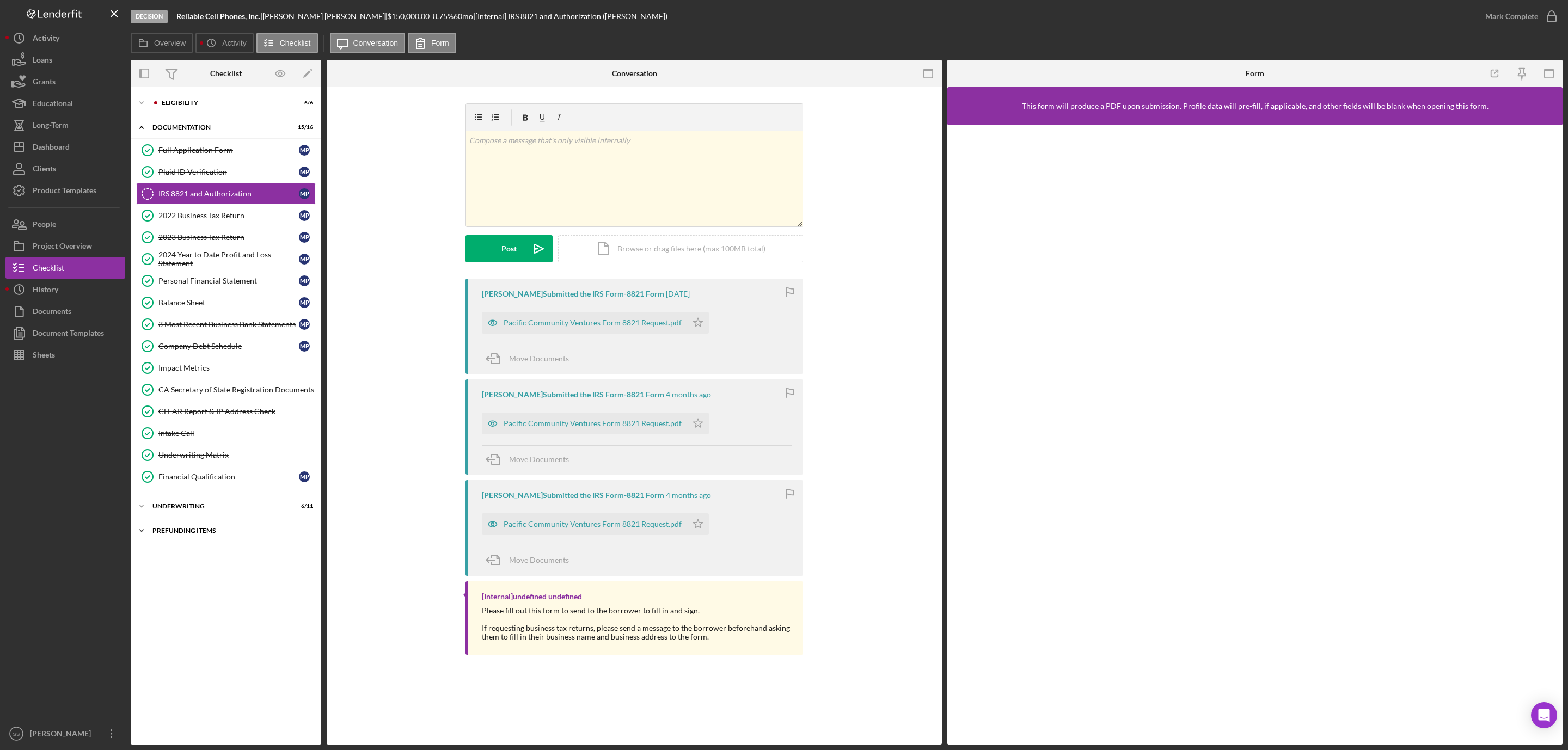
click at [193, 533] on div "Icon/Expander Prefunding Items 13 / 15" at bounding box center [226, 530] width 190 height 21
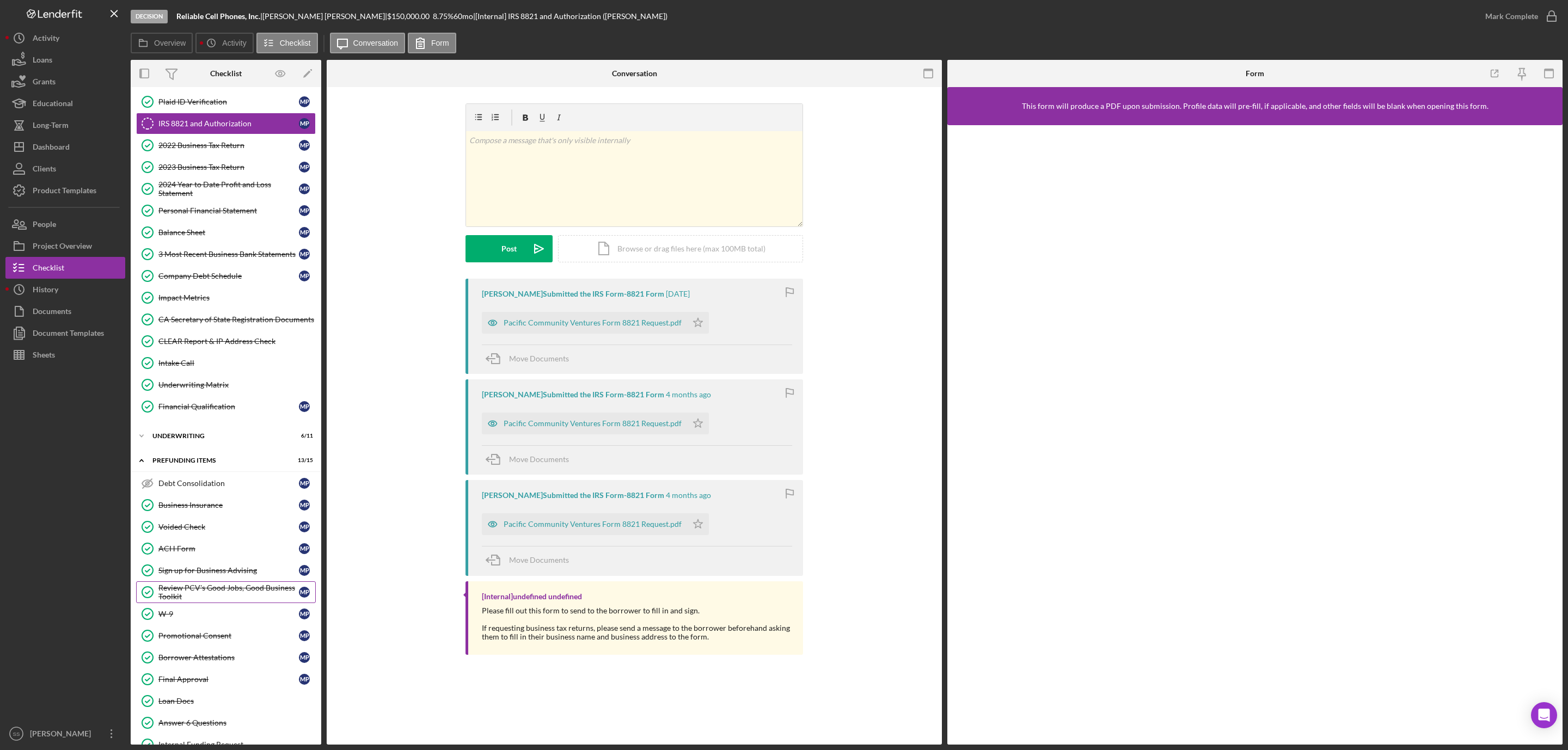
scroll to position [152, 0]
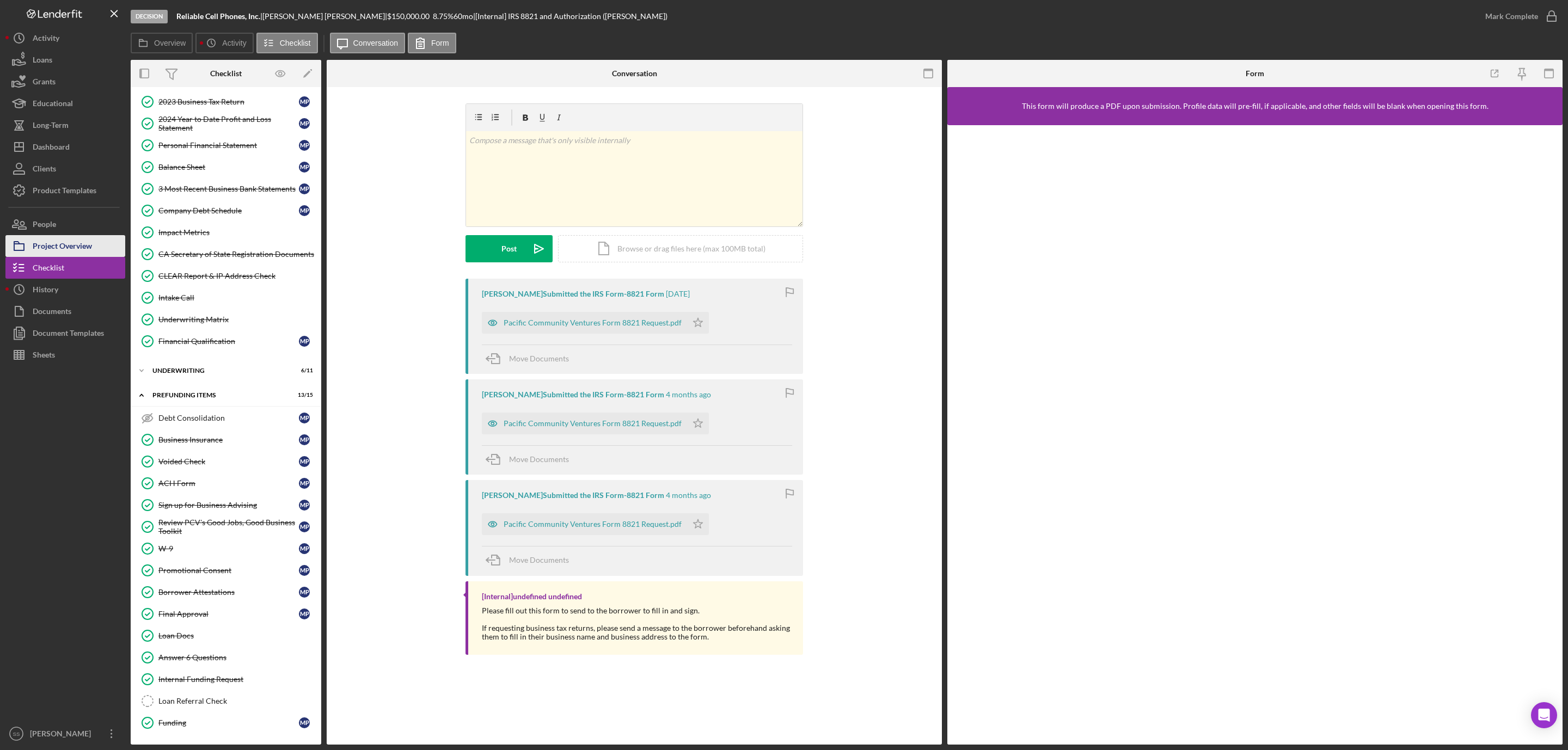
click at [59, 242] on div "Project Overview" at bounding box center [62, 247] width 60 height 24
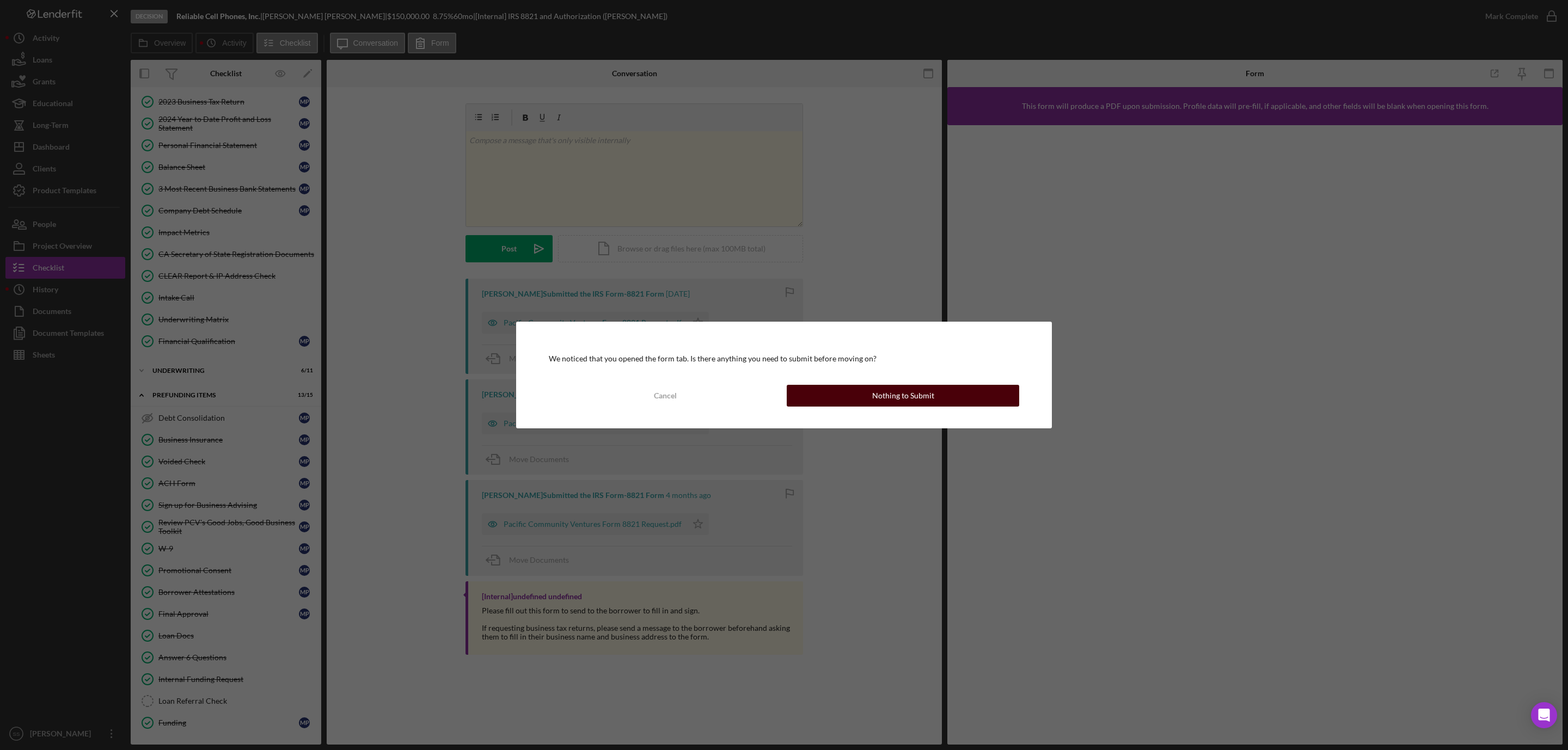
click at [891, 401] on div "Nothing to Submit" at bounding box center [903, 396] width 62 height 21
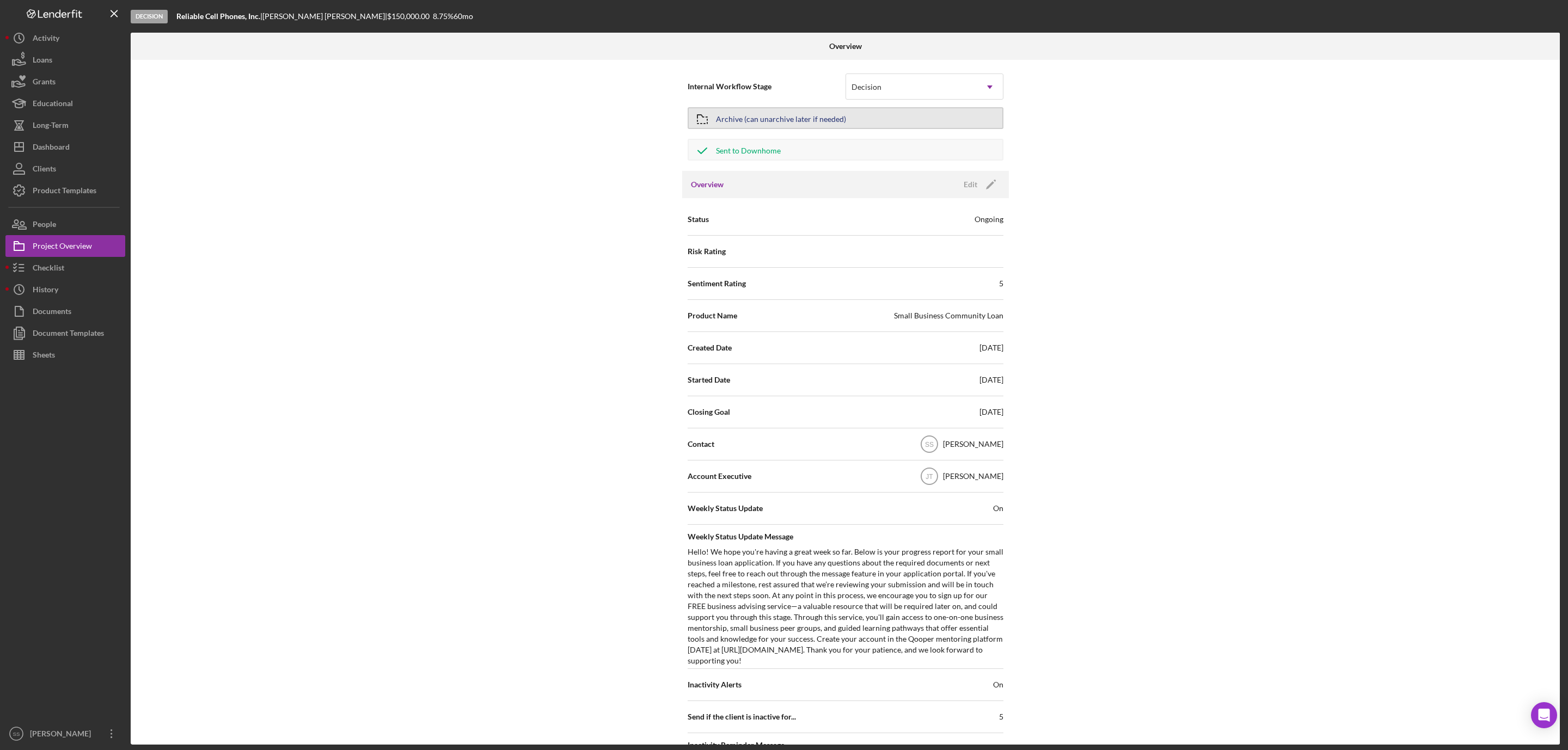
click at [773, 117] on div "Archive (can unarchive later if needed)" at bounding box center [781, 118] width 130 height 20
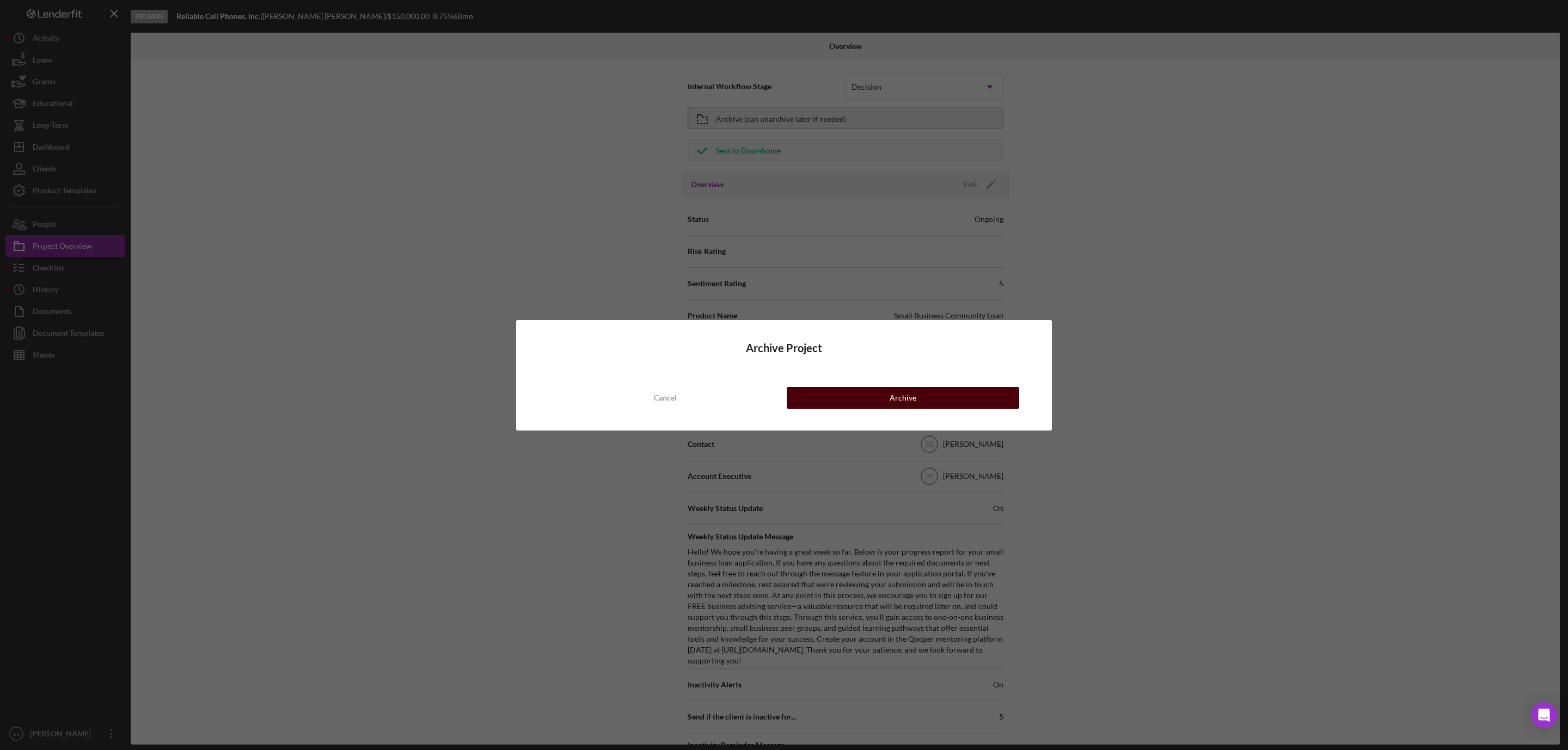
click at [903, 395] on div "Archive" at bounding box center [903, 397] width 27 height 21
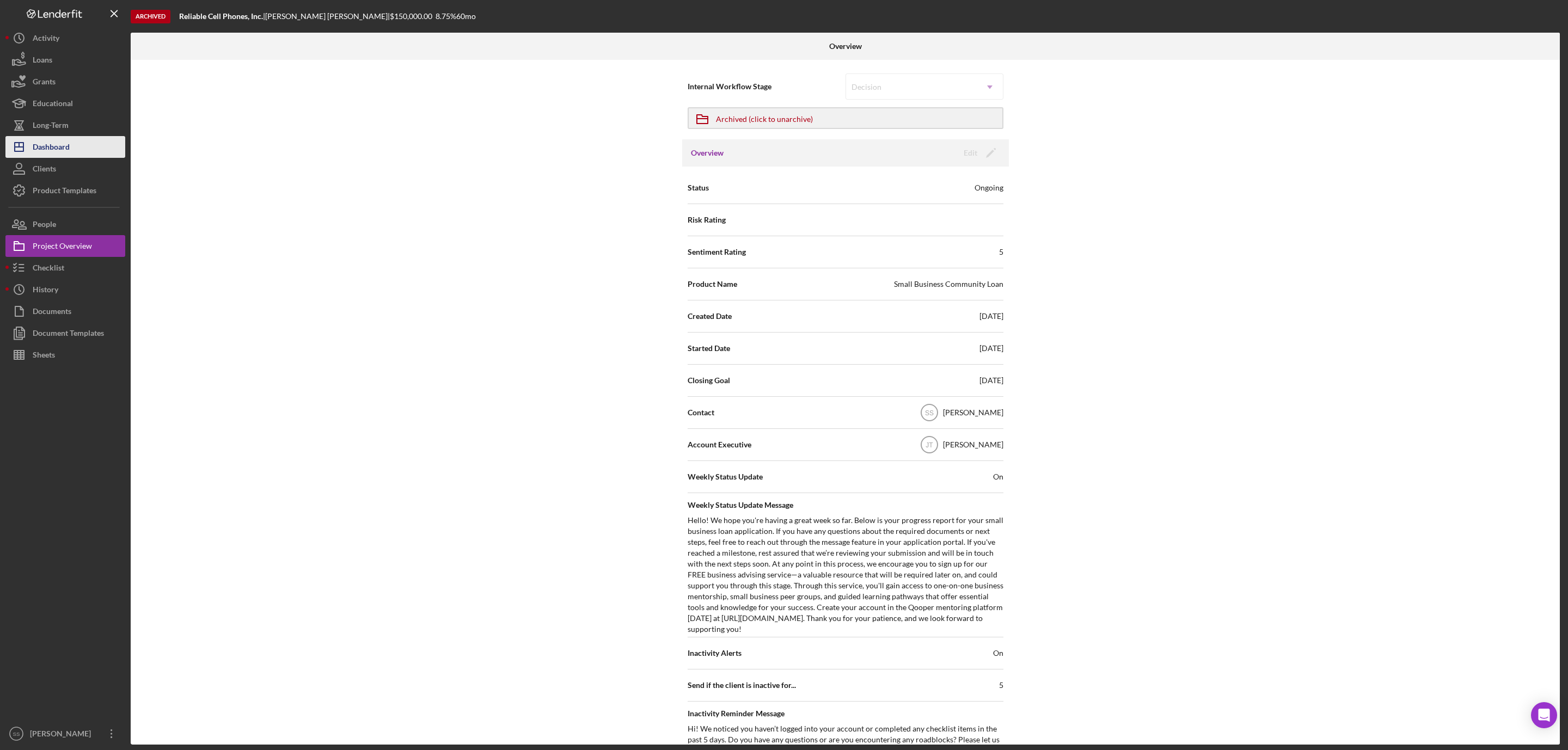
click at [85, 146] on button "Icon/Dashboard Dashboard" at bounding box center [65, 146] width 119 height 21
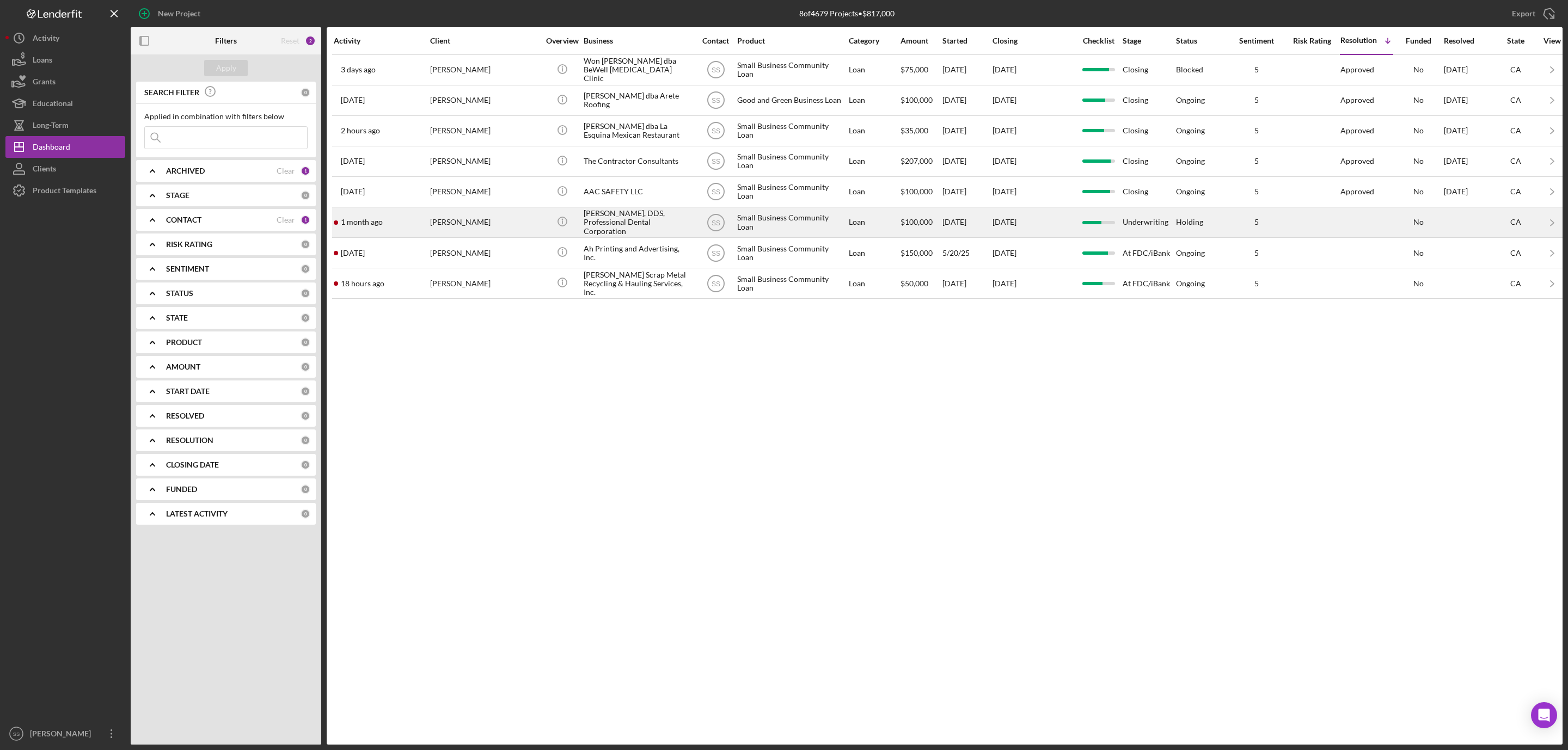
click at [469, 232] on div "[PERSON_NAME]" at bounding box center [484, 222] width 109 height 29
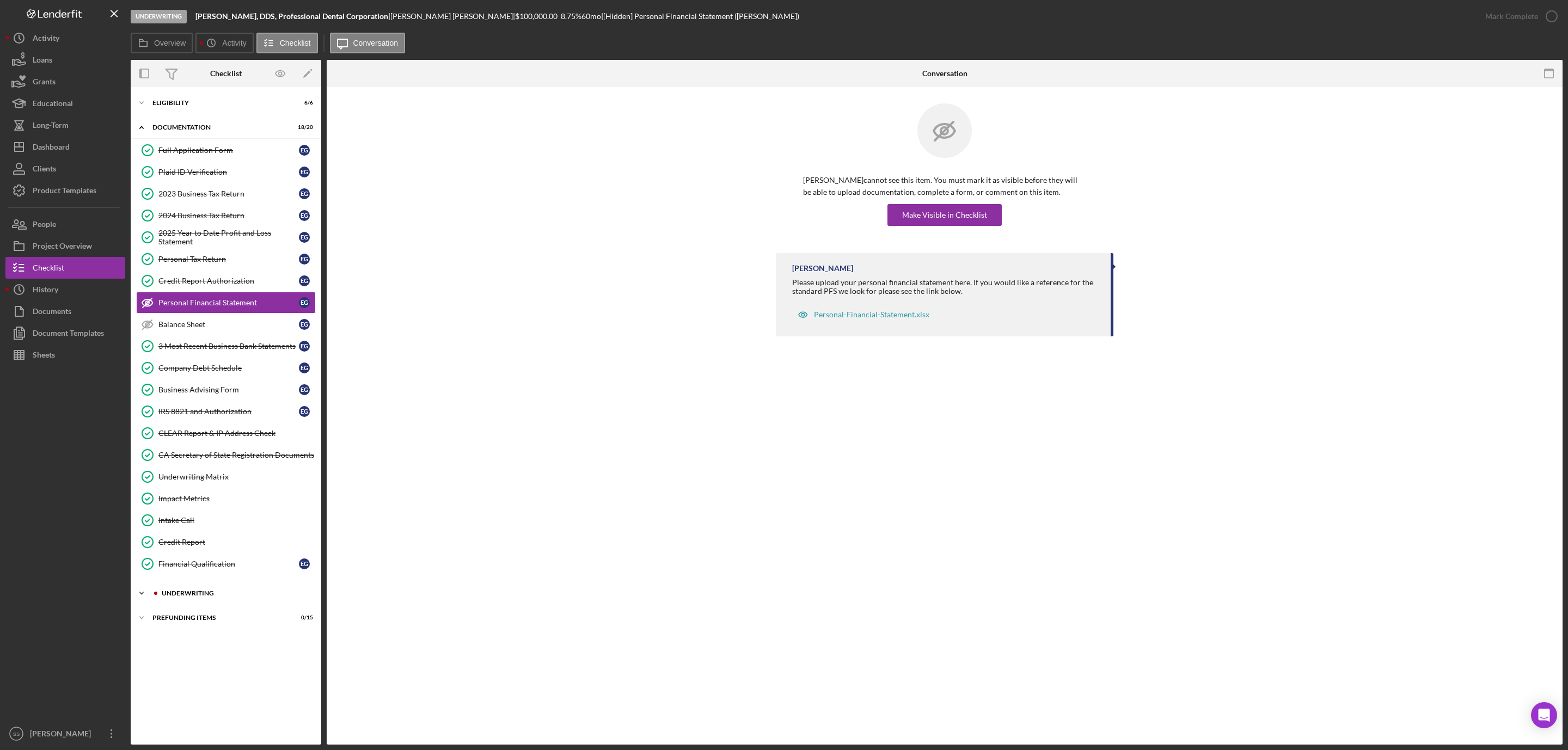
click at [181, 597] on div "Underwriting" at bounding box center [234, 593] width 146 height 7
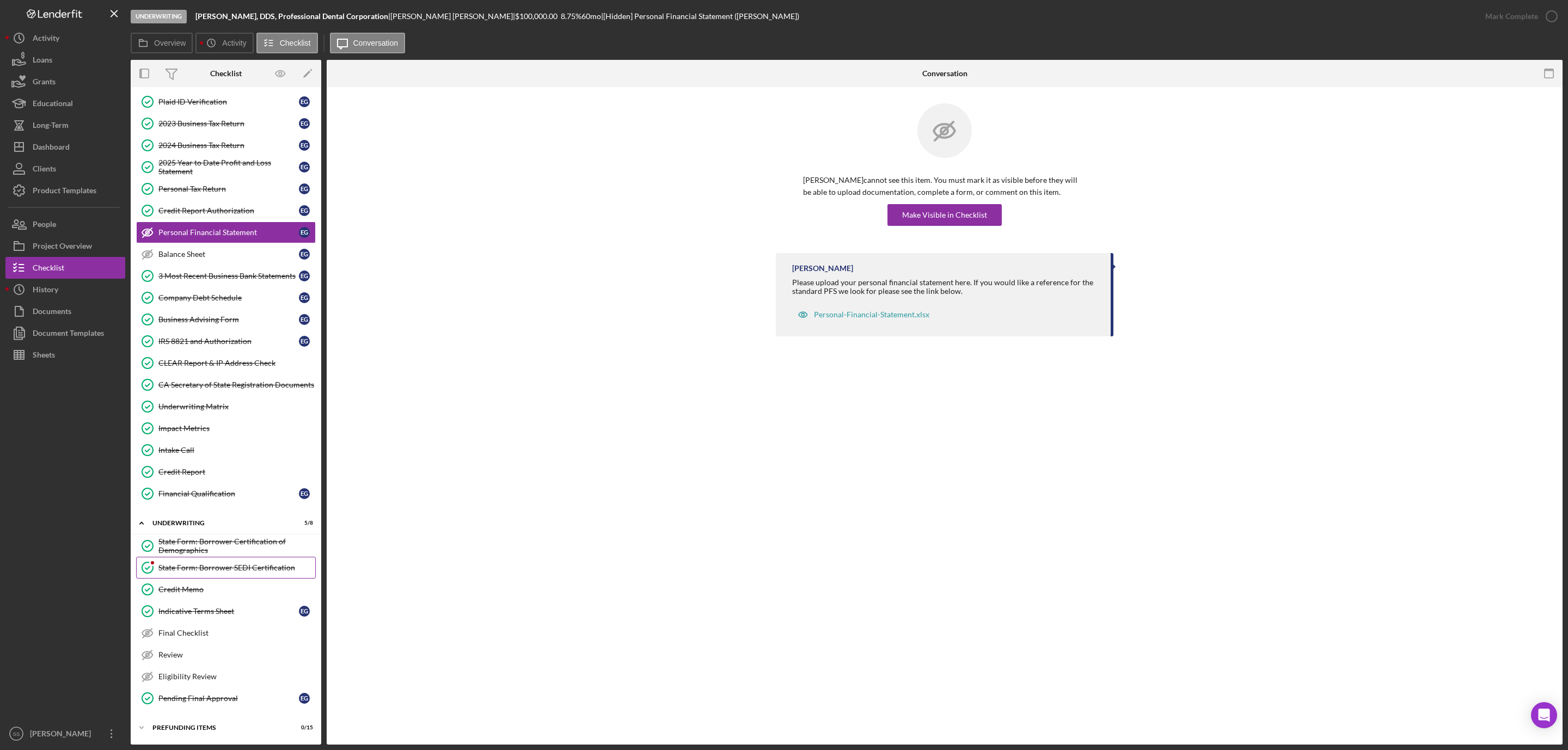
click at [210, 567] on div "State Form: Borrower SEDI Certification" at bounding box center [237, 567] width 157 height 8
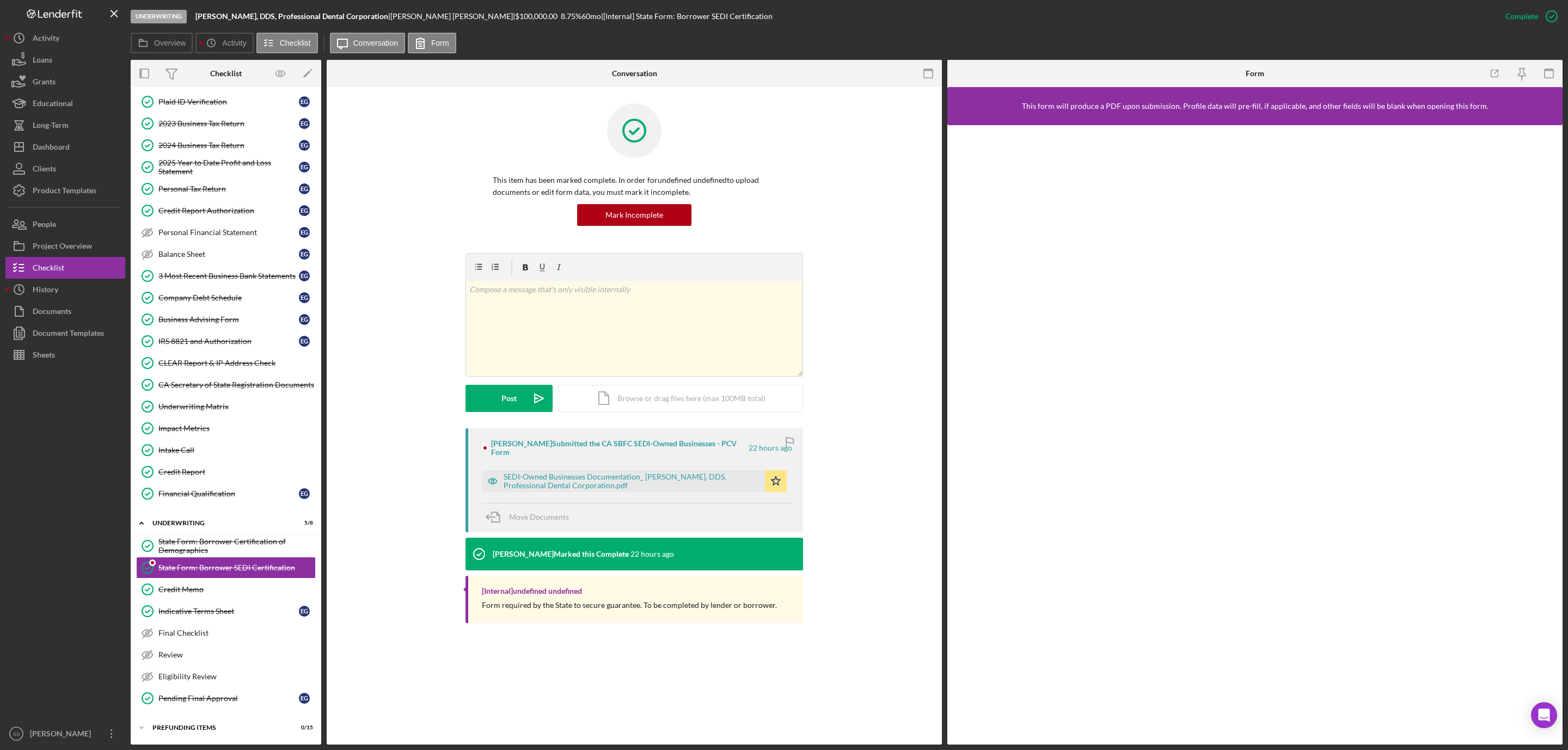
scroll to position [85, 0]
click at [600, 476] on div "SEDI-Owned Businesses Documentation_ [PERSON_NAME], DDS, Professional Dental Co…" at bounding box center [631, 481] width 256 height 18
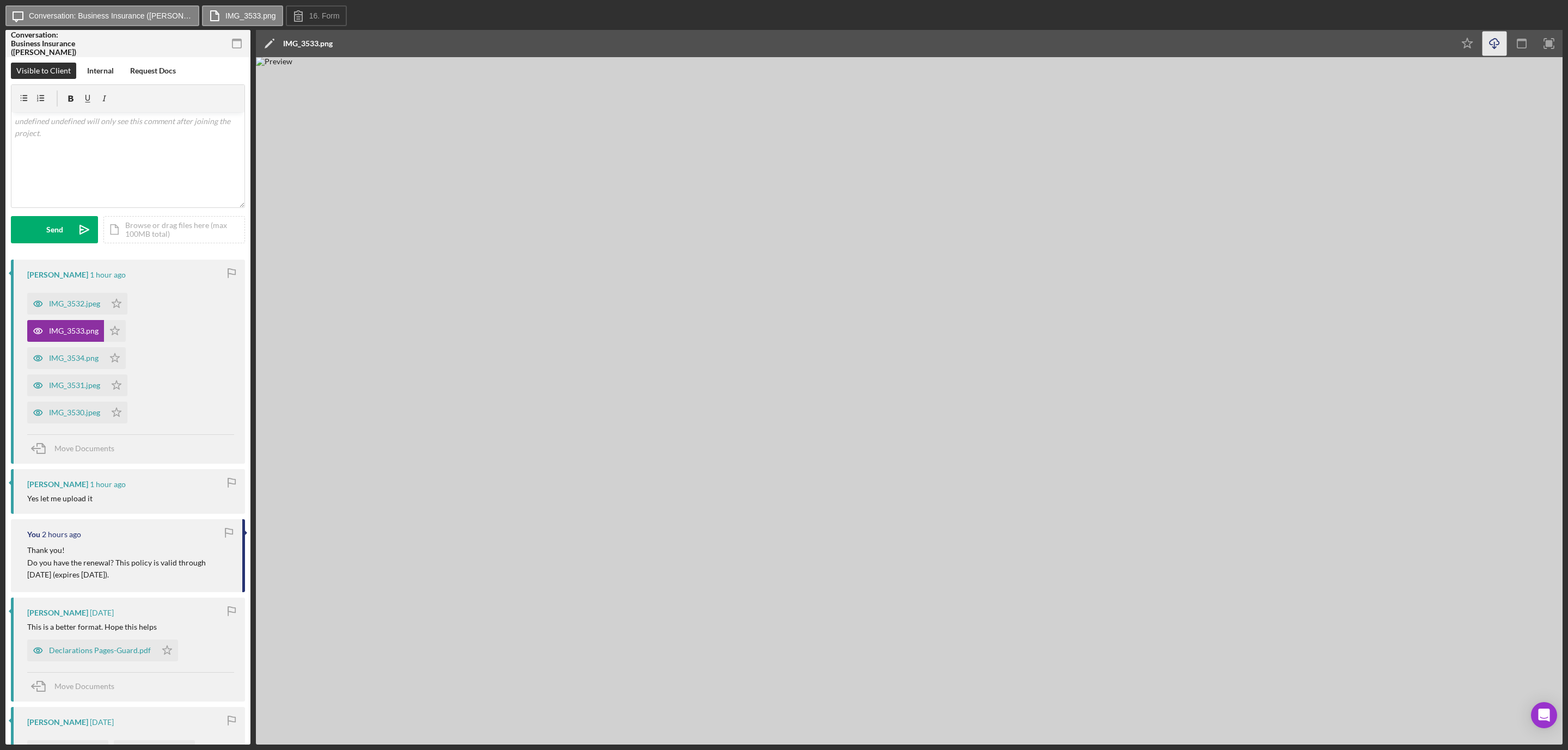
click at [1492, 45] on icon "button" at bounding box center [1494, 41] width 9 height 6
